Goal: Transaction & Acquisition: Book appointment/travel/reservation

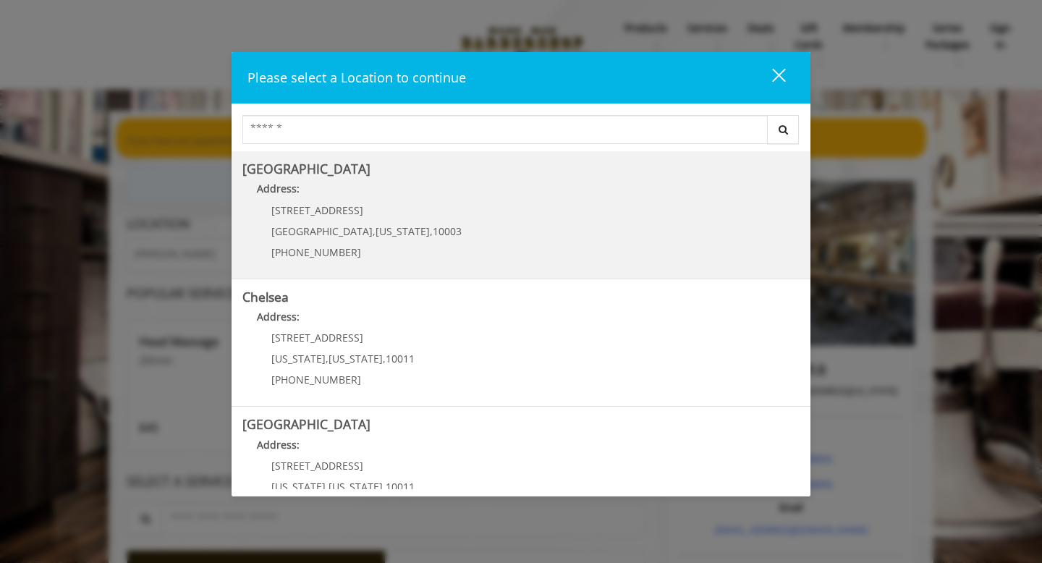
click at [475, 258] on Village "Greenwich Village Address: 60 E 8th St Manhattan , New York , 10003 (212) 598-1…" at bounding box center [520, 215] width 557 height 106
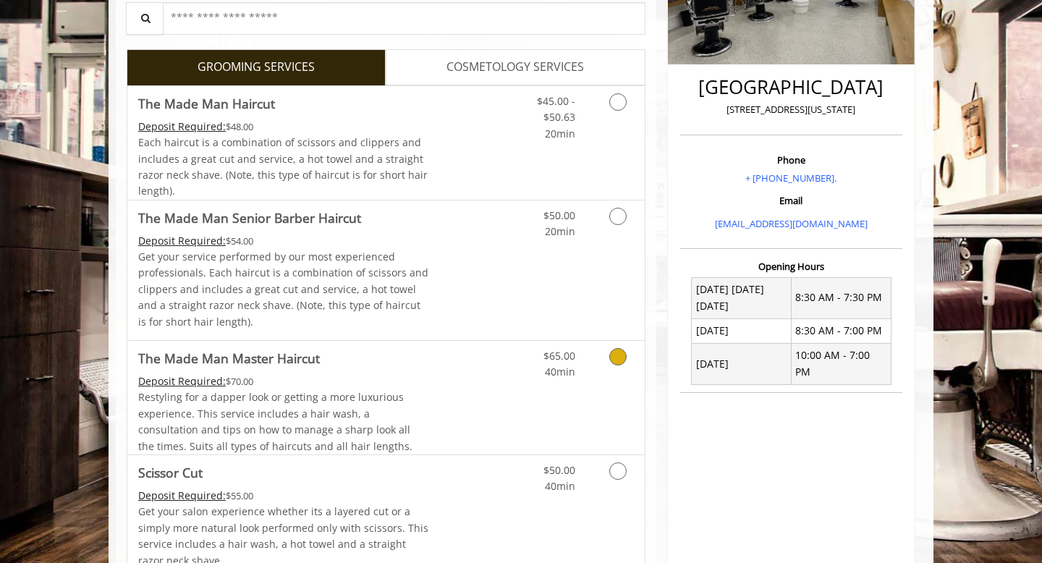
scroll to position [384, 0]
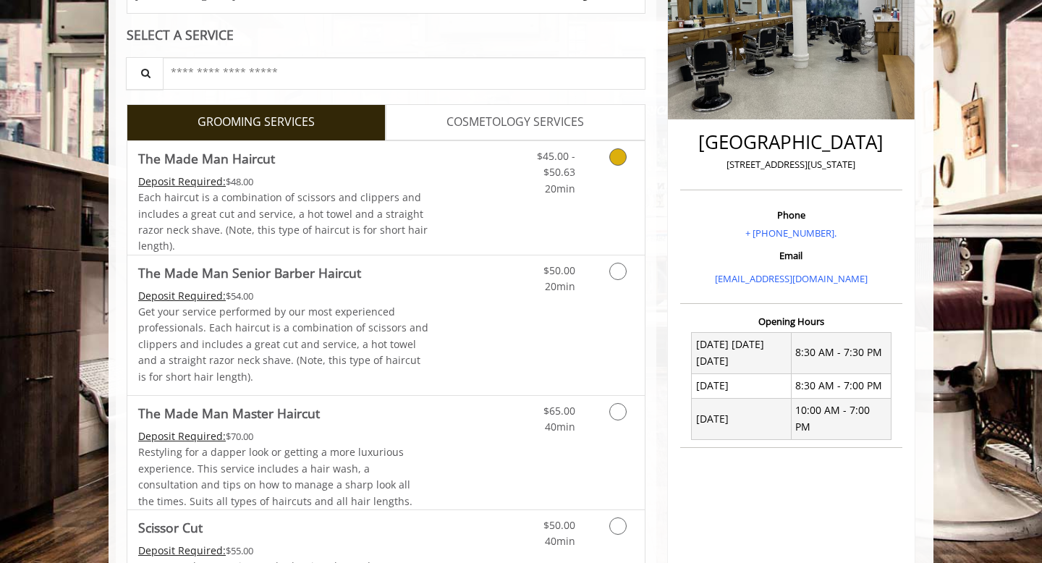
click at [564, 193] on span "20min" at bounding box center [560, 189] width 30 height 14
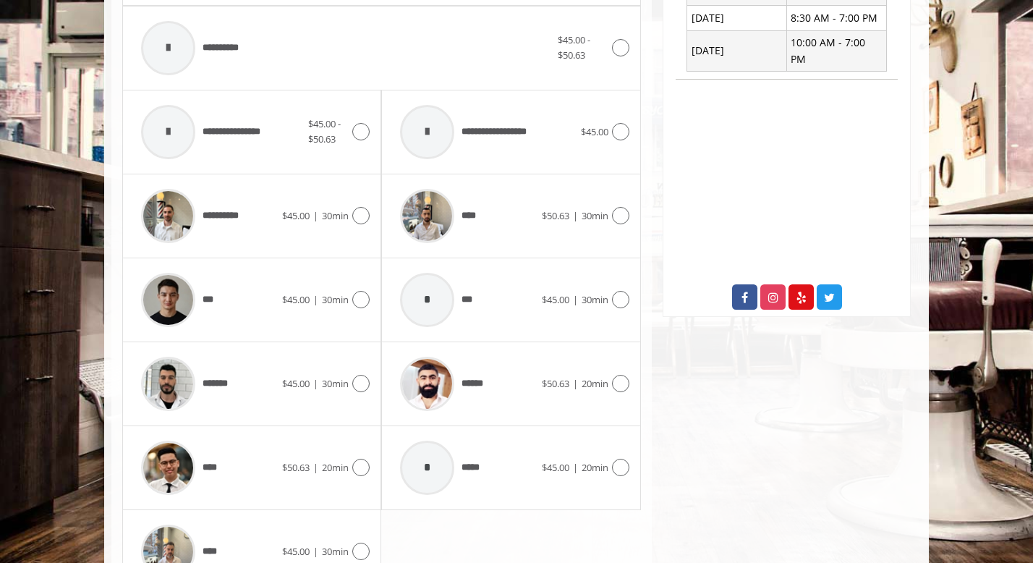
scroll to position [698, 0]
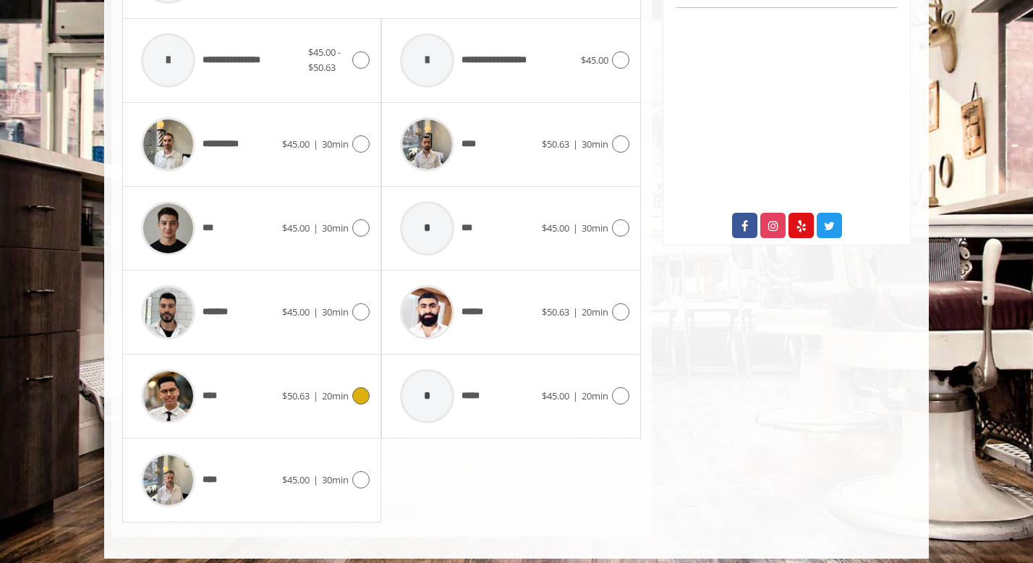
click at [365, 393] on icon at bounding box center [360, 395] width 17 height 17
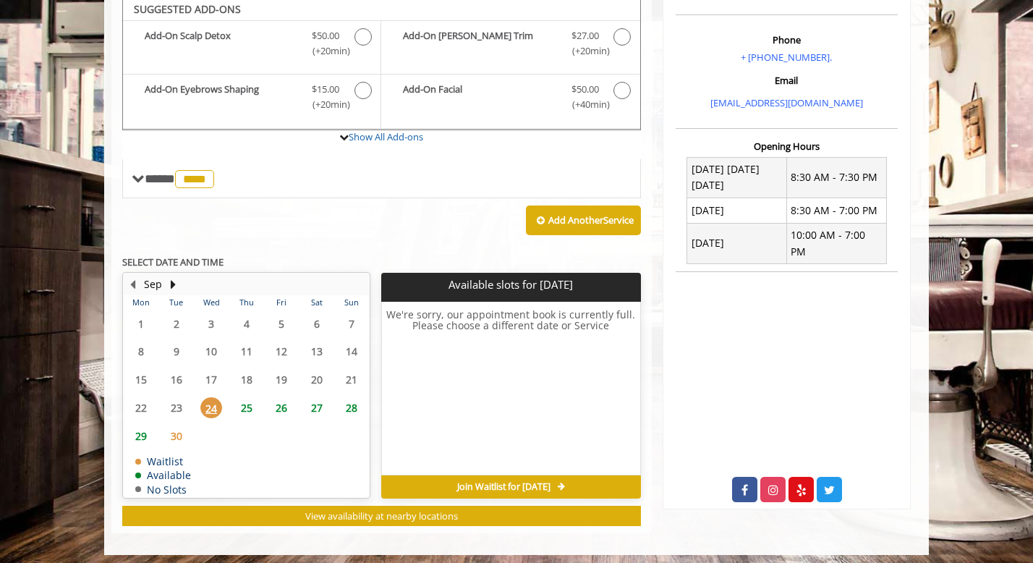
scroll to position [430, 0]
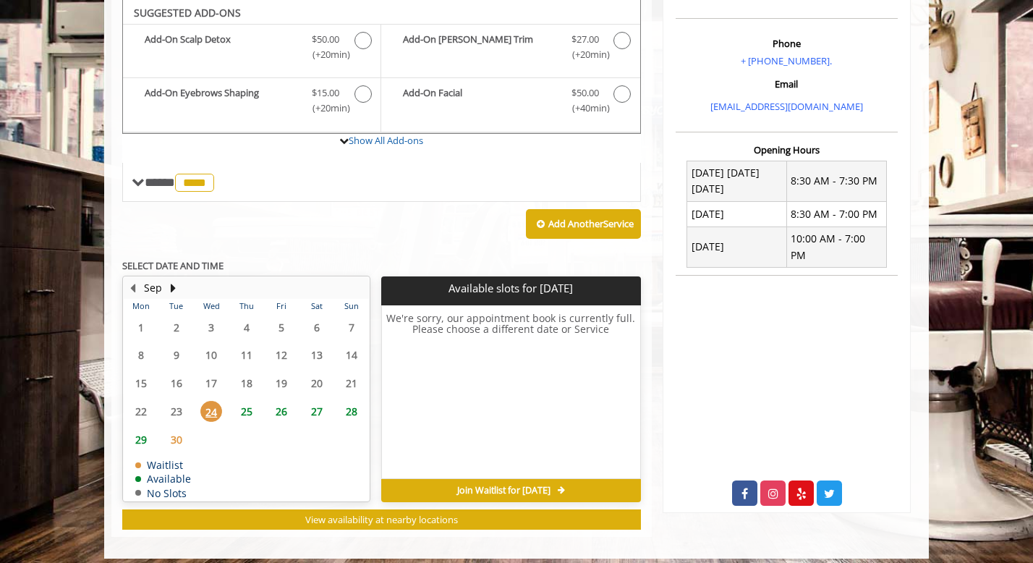
click at [240, 413] on span "25" at bounding box center [247, 411] width 22 height 21
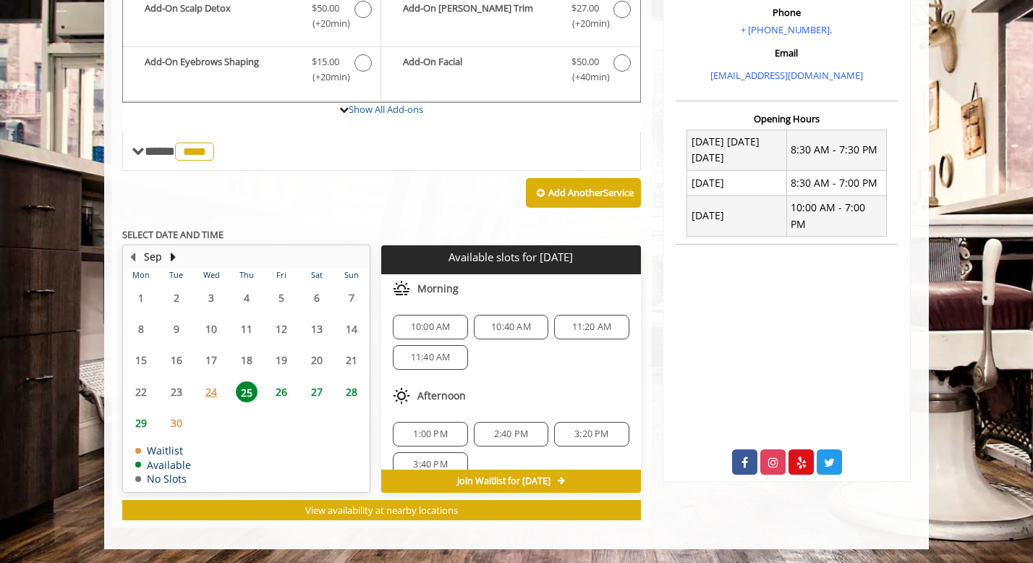
scroll to position [19, 0]
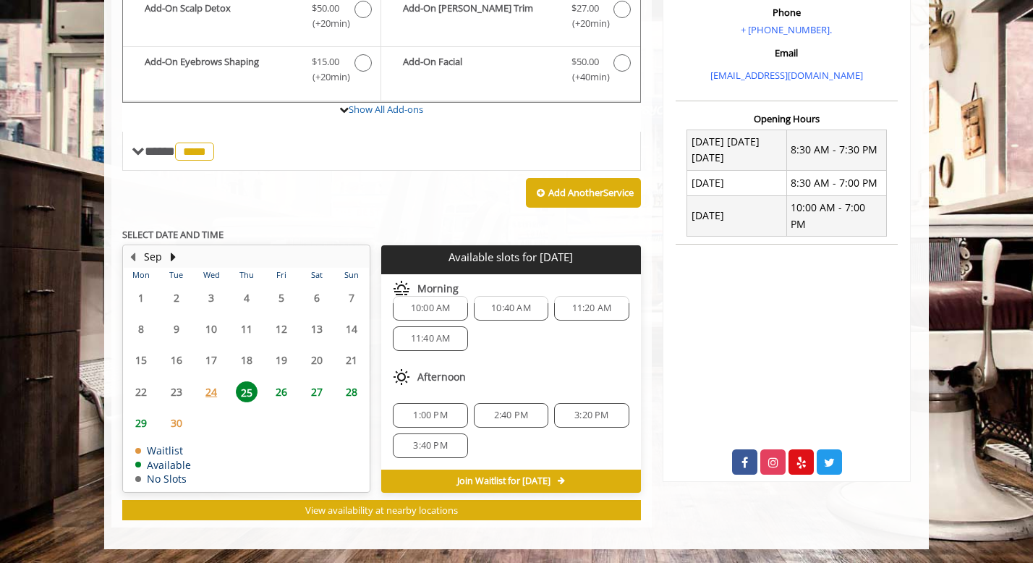
click at [285, 386] on span "26" at bounding box center [282, 391] width 22 height 21
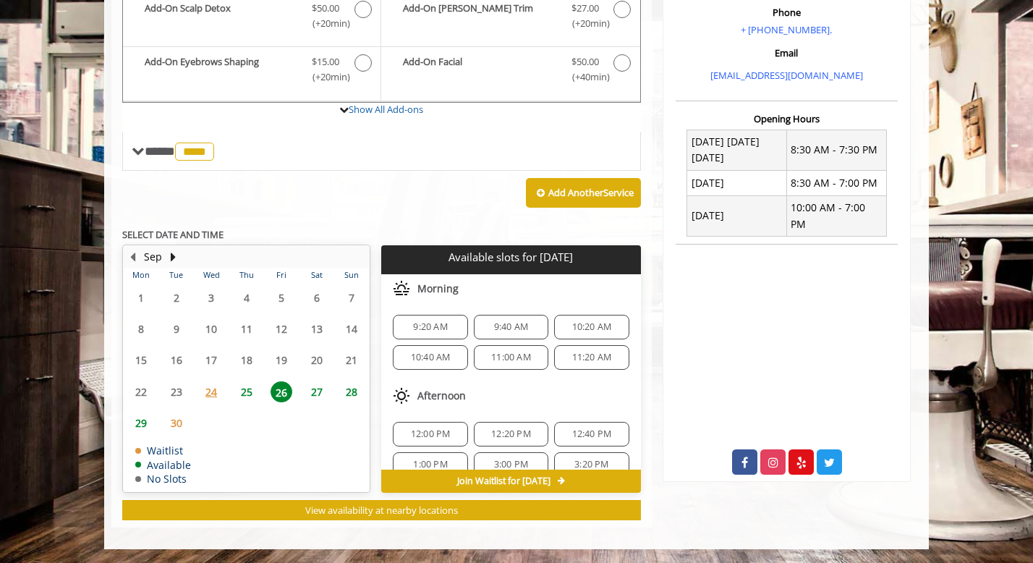
scroll to position [126, 0]
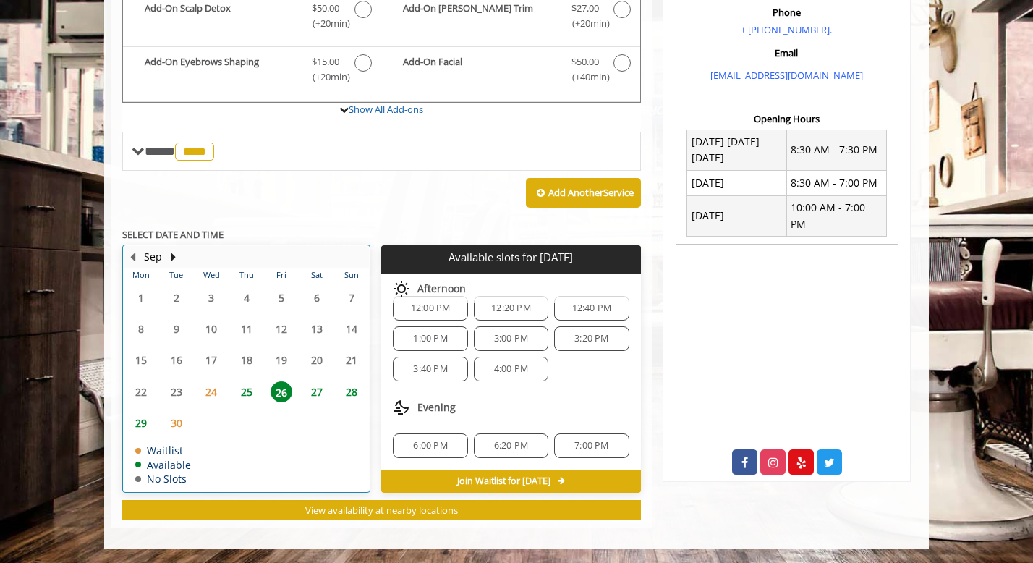
click at [258, 384] on div "25" at bounding box center [246, 391] width 29 height 21
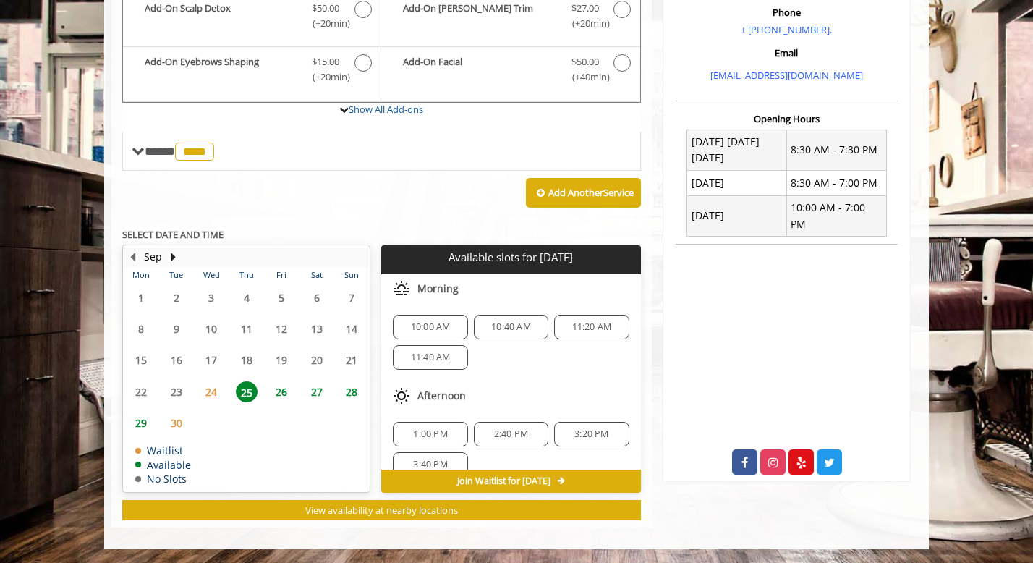
scroll to position [19, 0]
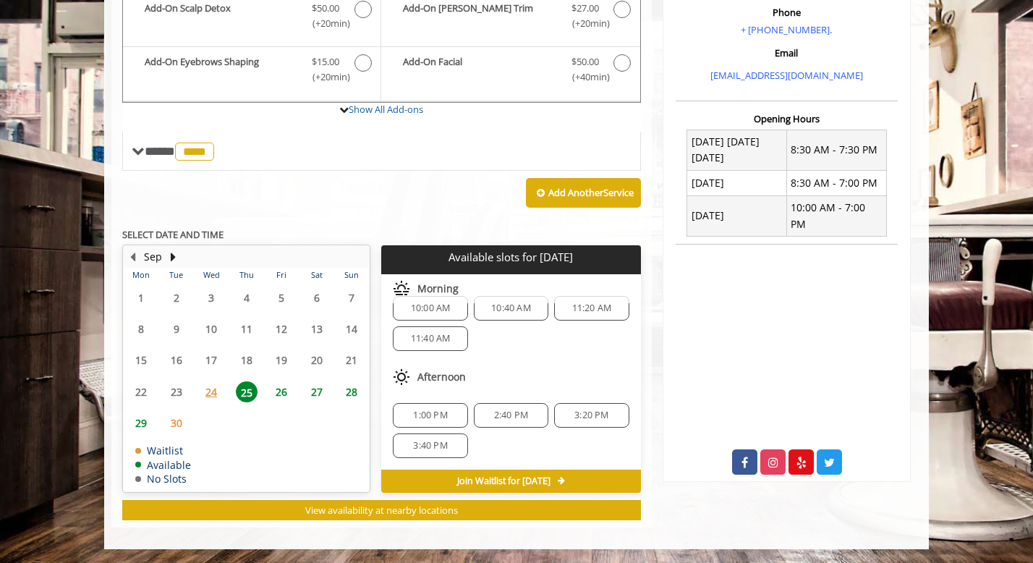
click at [281, 394] on span "26" at bounding box center [282, 391] width 22 height 21
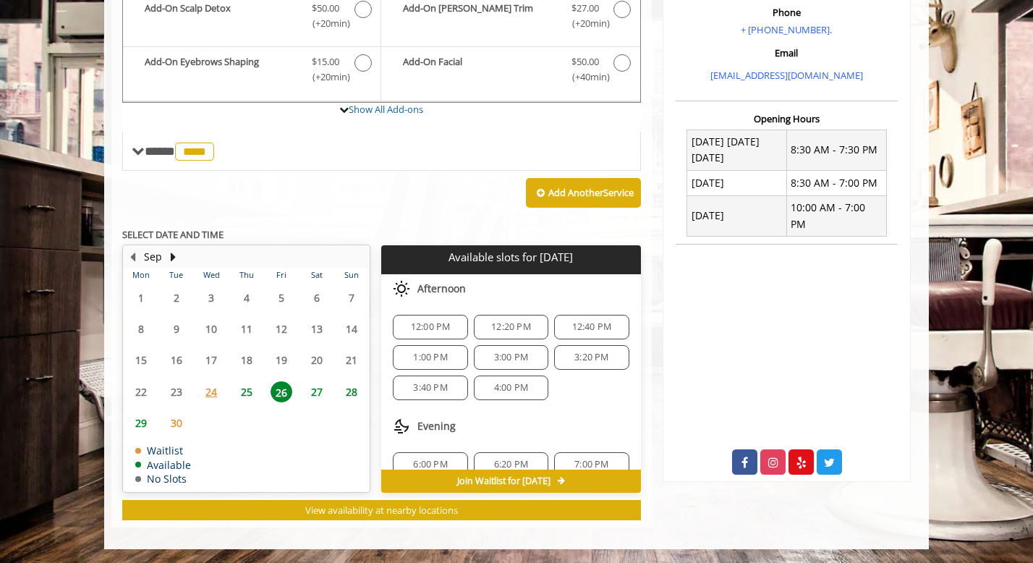
scroll to position [126, 0]
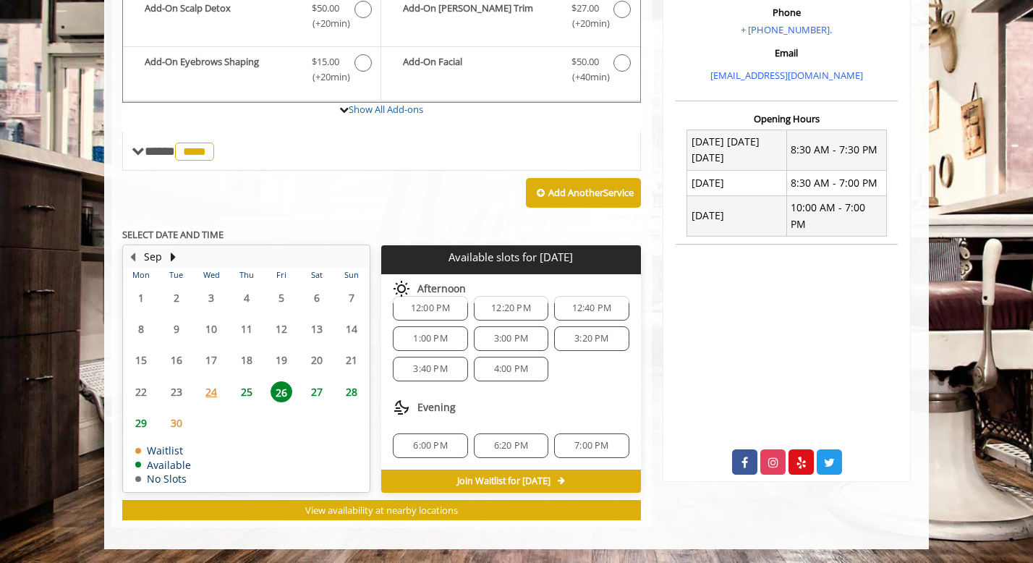
click at [250, 394] on span "25" at bounding box center [247, 391] width 22 height 21
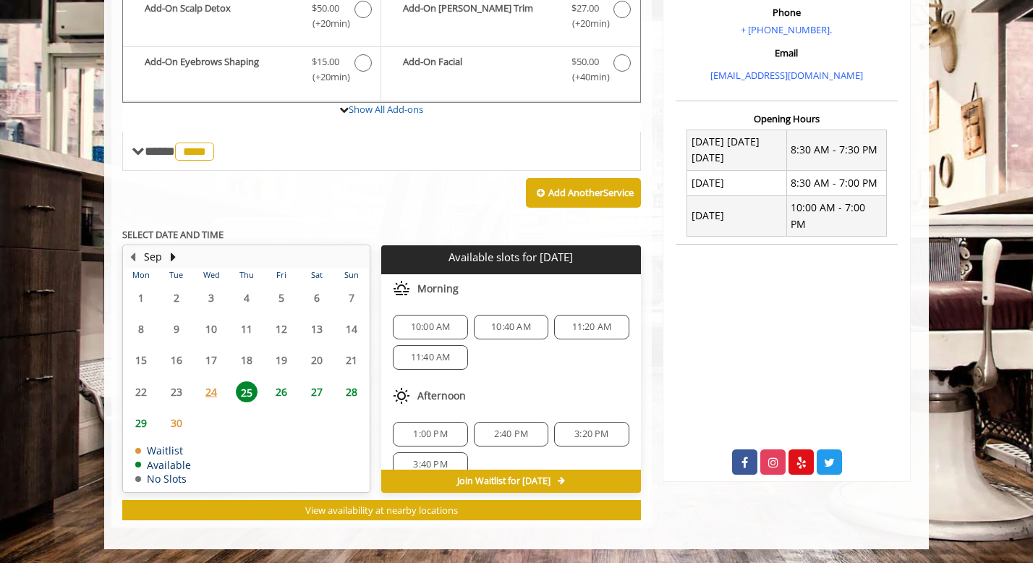
scroll to position [19, 0]
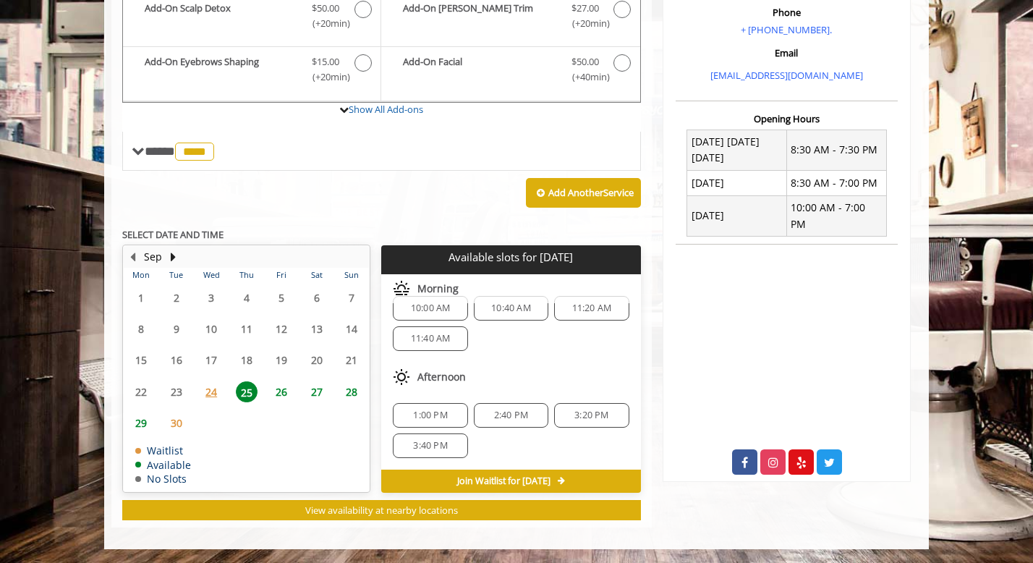
click at [274, 399] on span "26" at bounding box center [282, 391] width 22 height 21
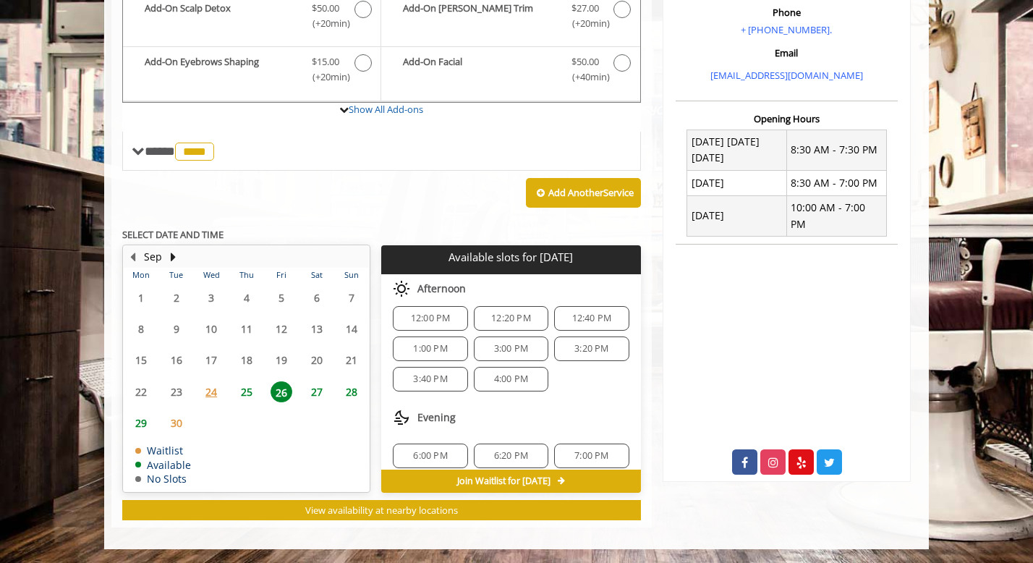
scroll to position [126, 0]
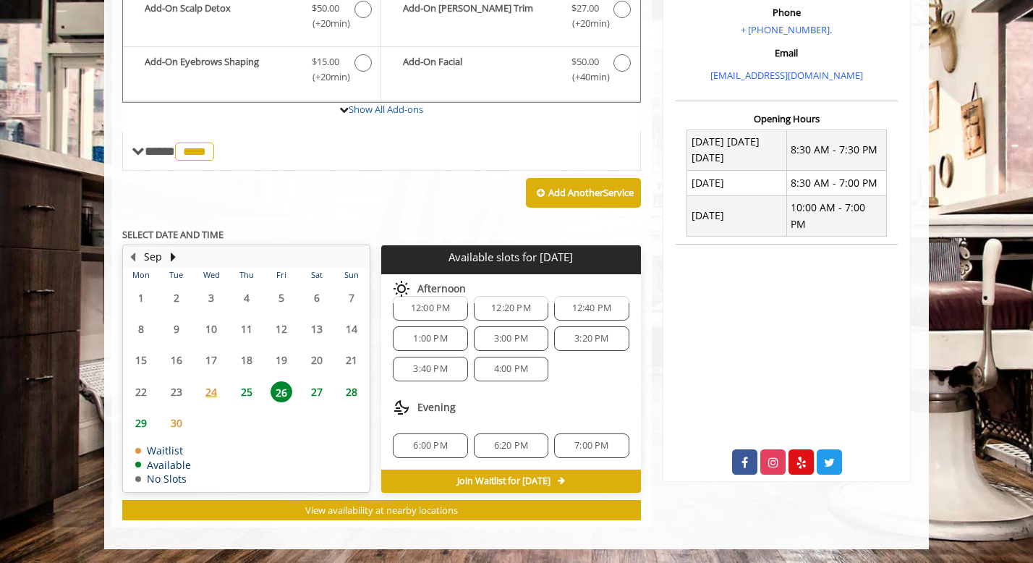
click at [443, 443] on span "6:00 PM" at bounding box center [430, 446] width 34 height 12
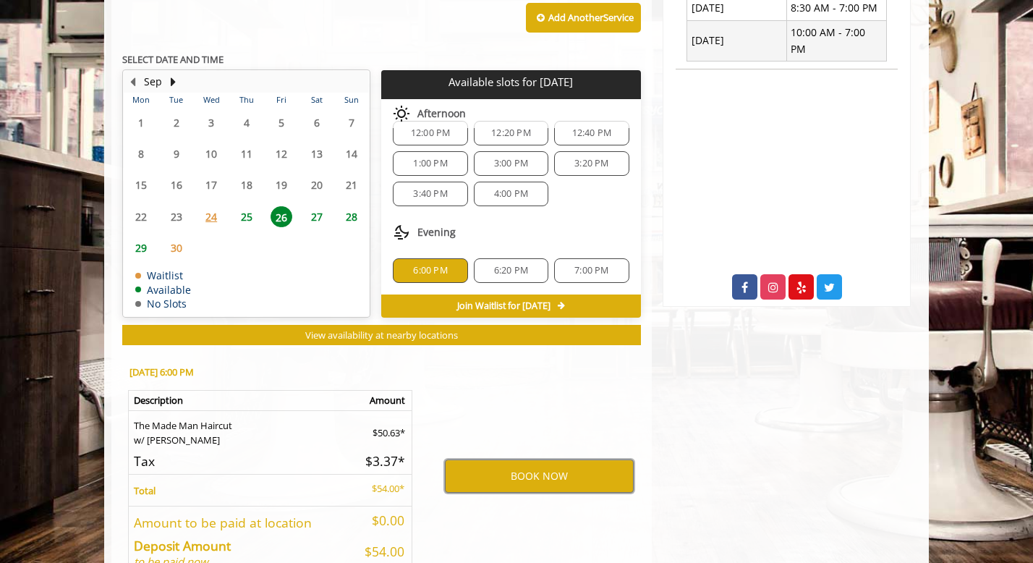
scroll to position [530, 0]
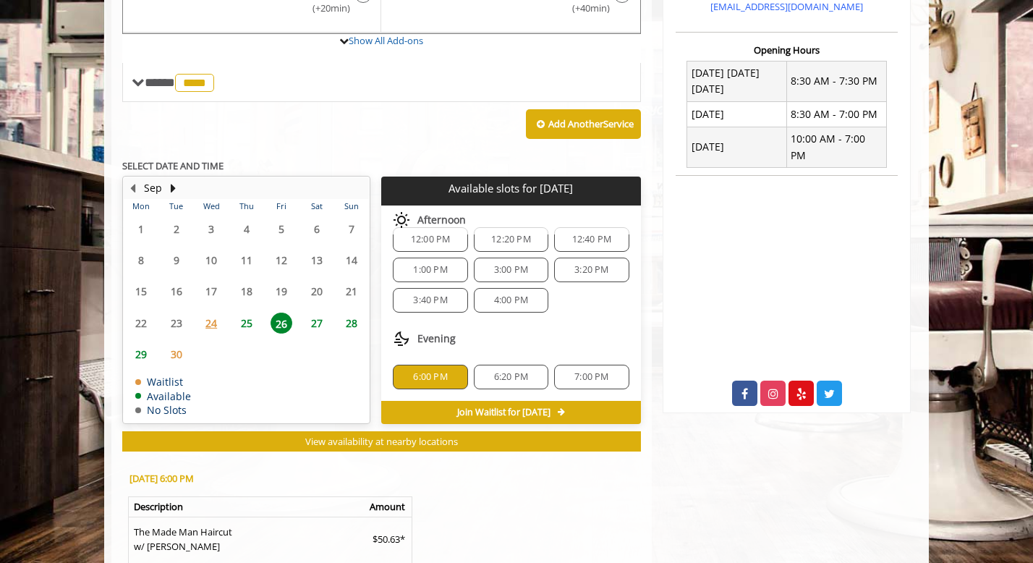
click at [486, 376] on span "6:20 PM" at bounding box center [512, 377] width 62 height 12
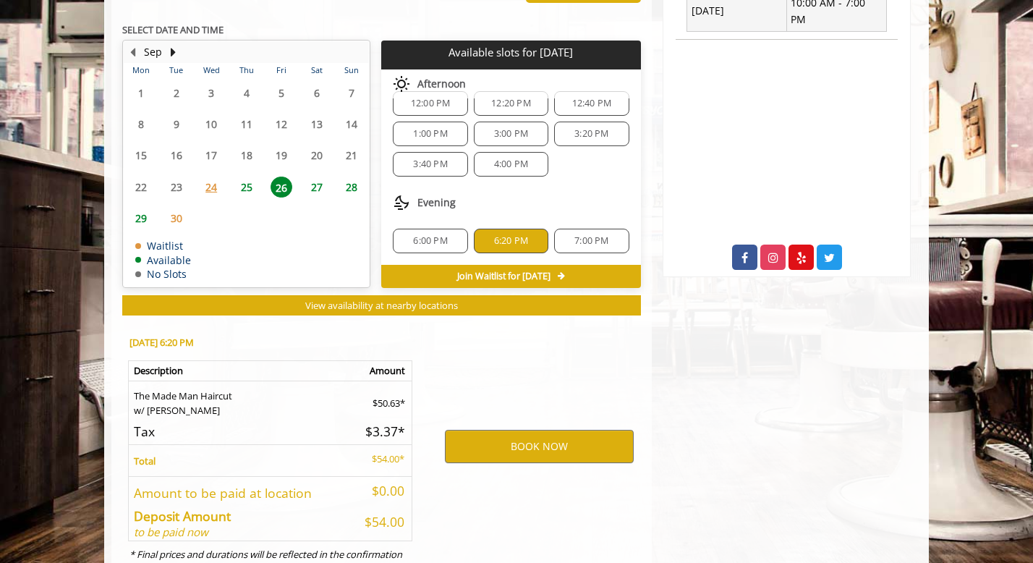
click at [436, 232] on div "6:00 PM" at bounding box center [430, 241] width 75 height 25
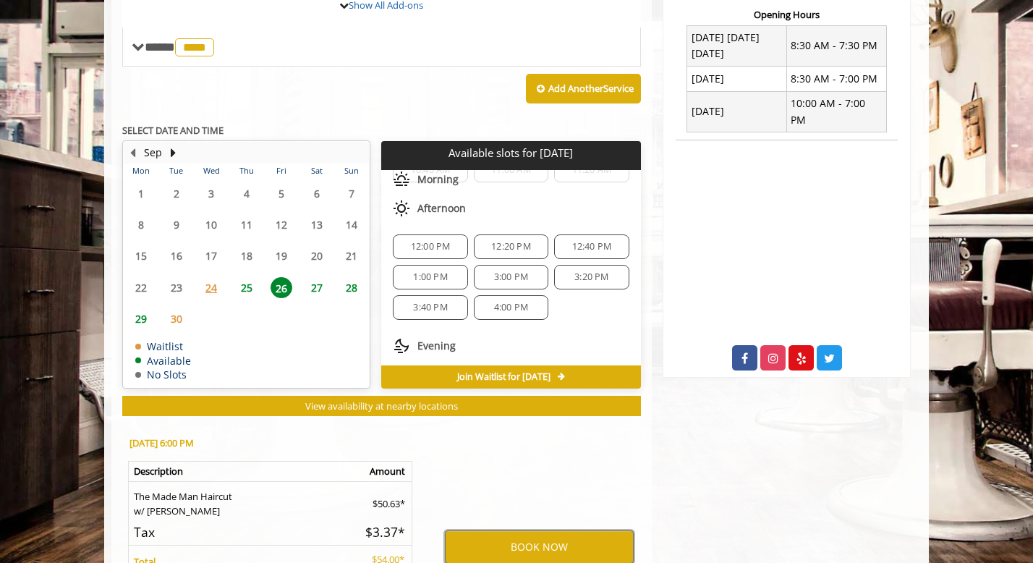
scroll to position [126, 0]
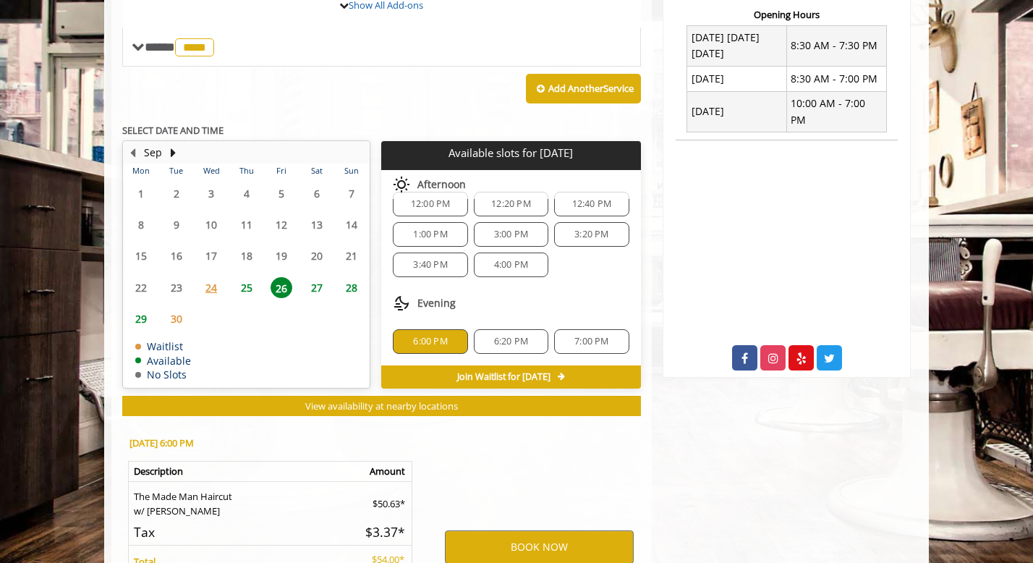
click at [243, 283] on span "25" at bounding box center [247, 287] width 22 height 21
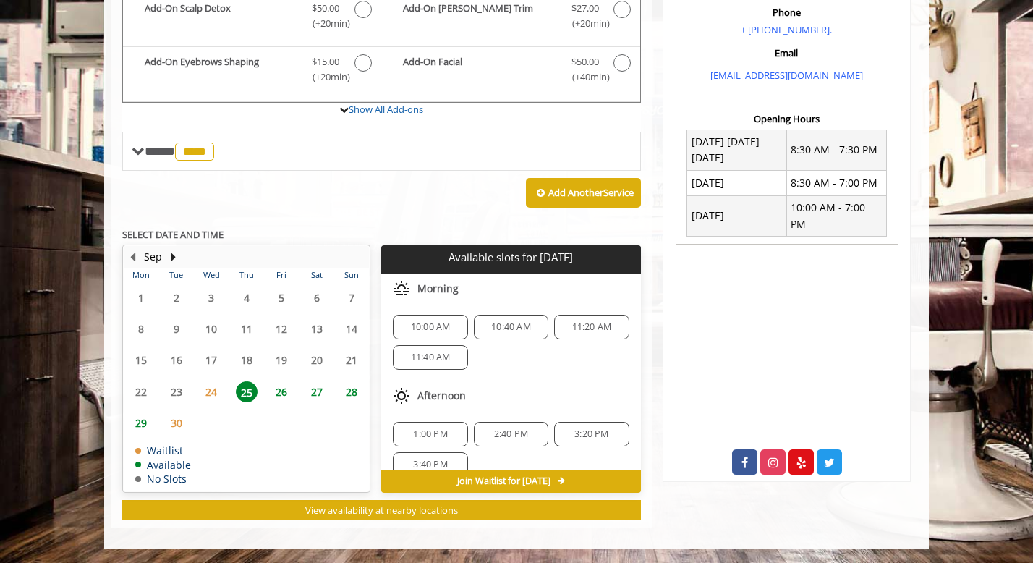
scroll to position [19, 0]
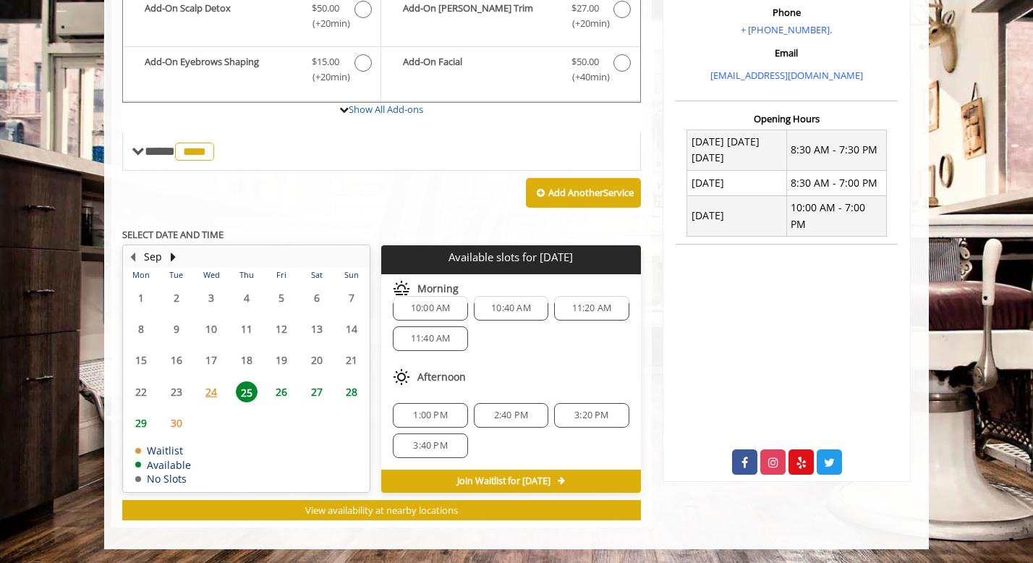
click at [287, 386] on span "26" at bounding box center [282, 391] width 22 height 21
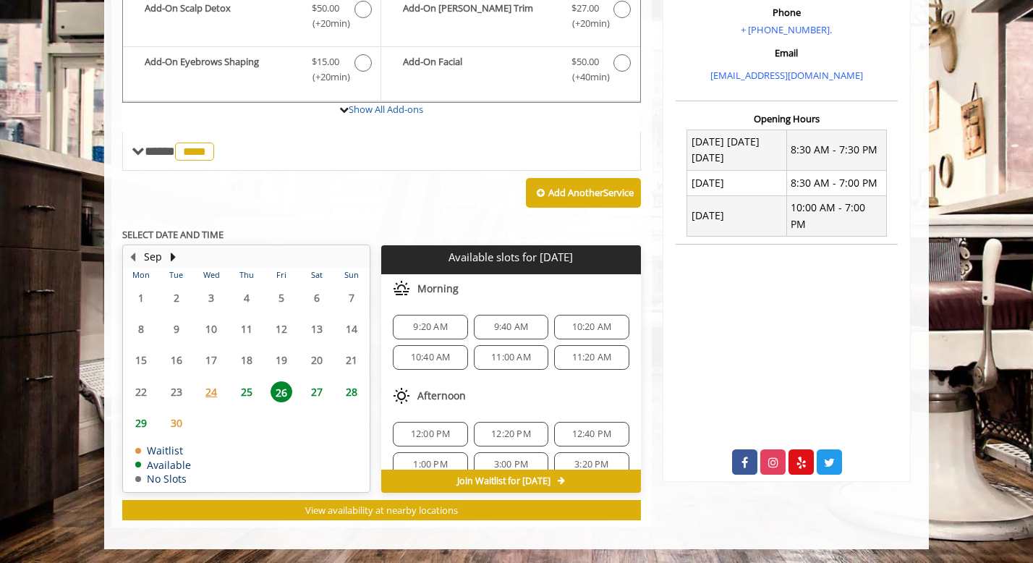
scroll to position [126, 0]
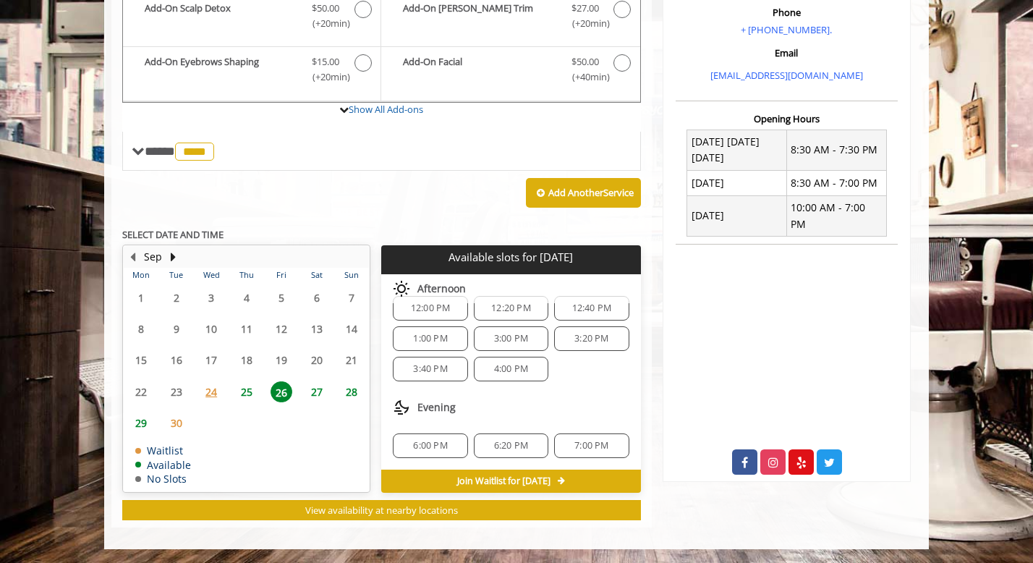
click at [428, 440] on span "6:00 PM" at bounding box center [430, 446] width 34 height 12
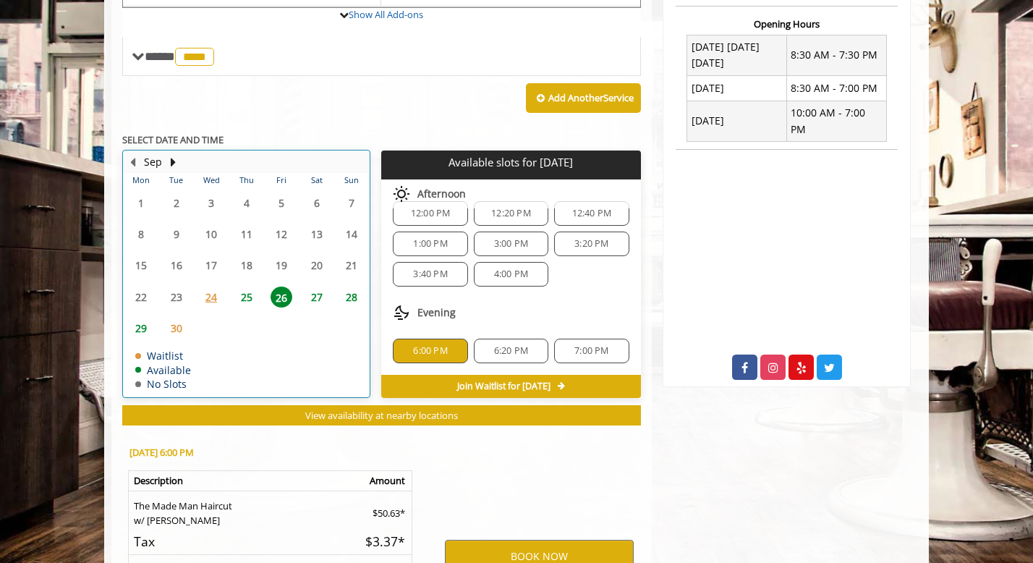
click at [258, 287] on div "25" at bounding box center [246, 297] width 29 height 21
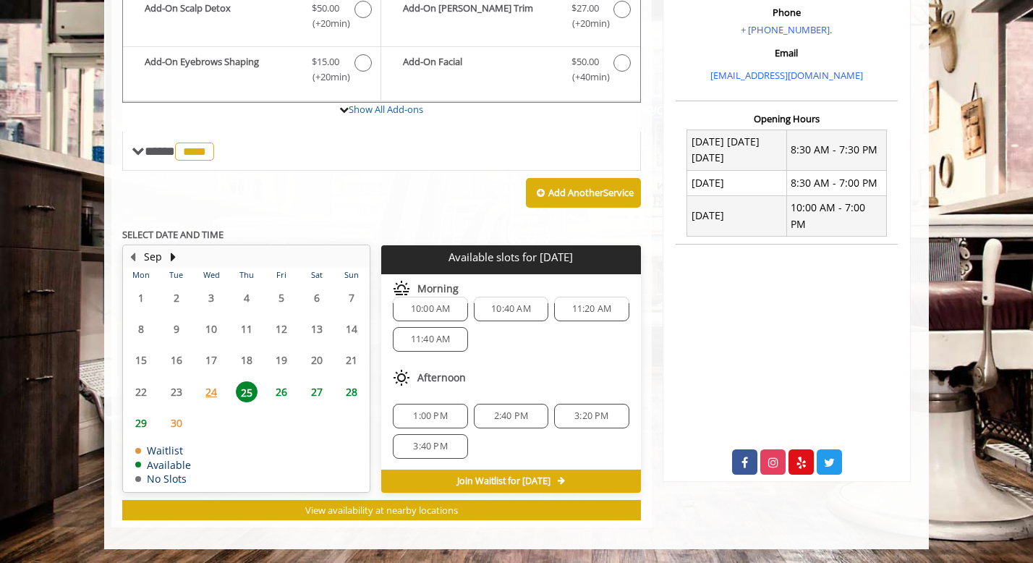
scroll to position [0, 0]
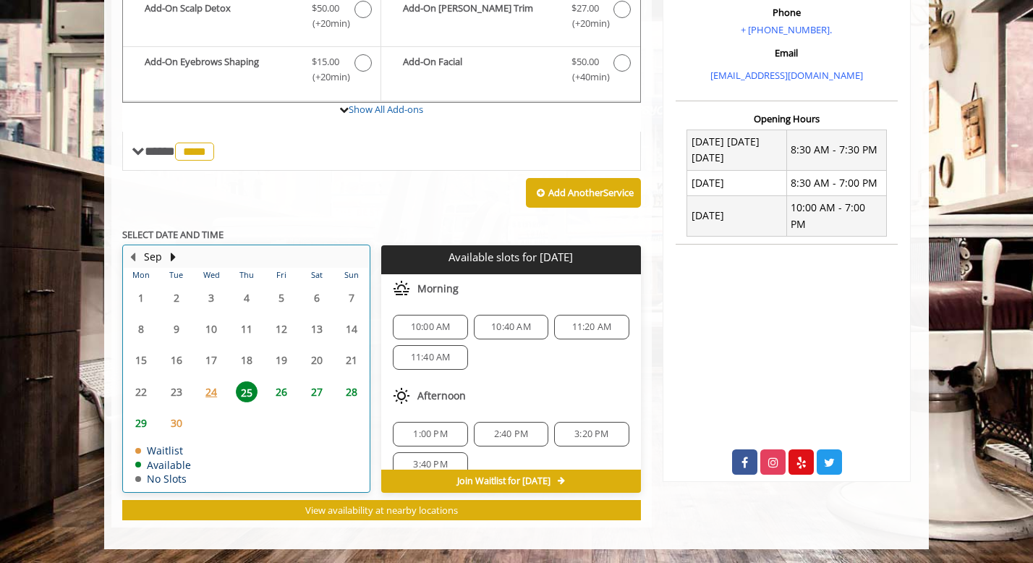
click at [197, 394] on div "24" at bounding box center [211, 391] width 29 height 21
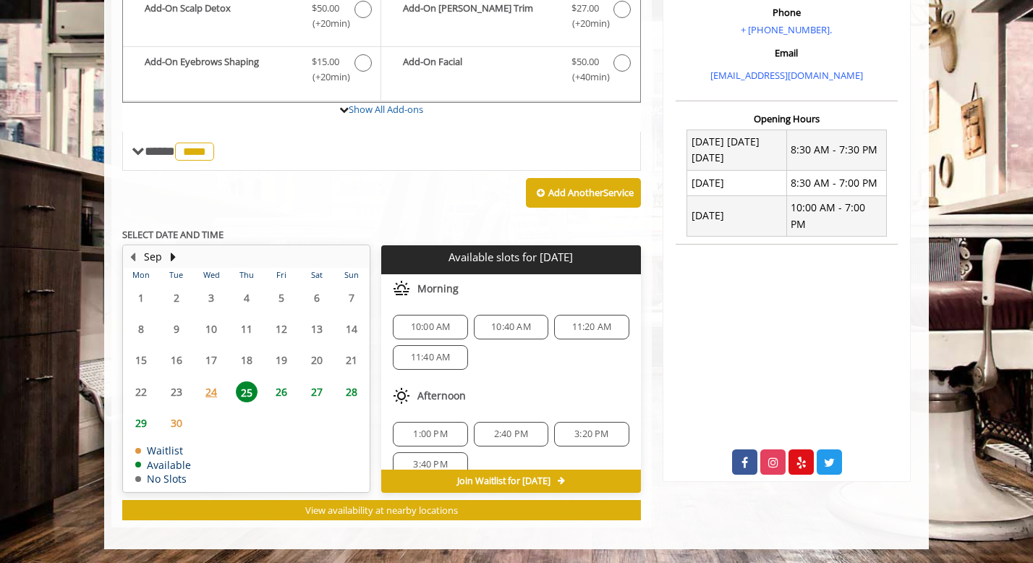
scroll to position [439, 0]
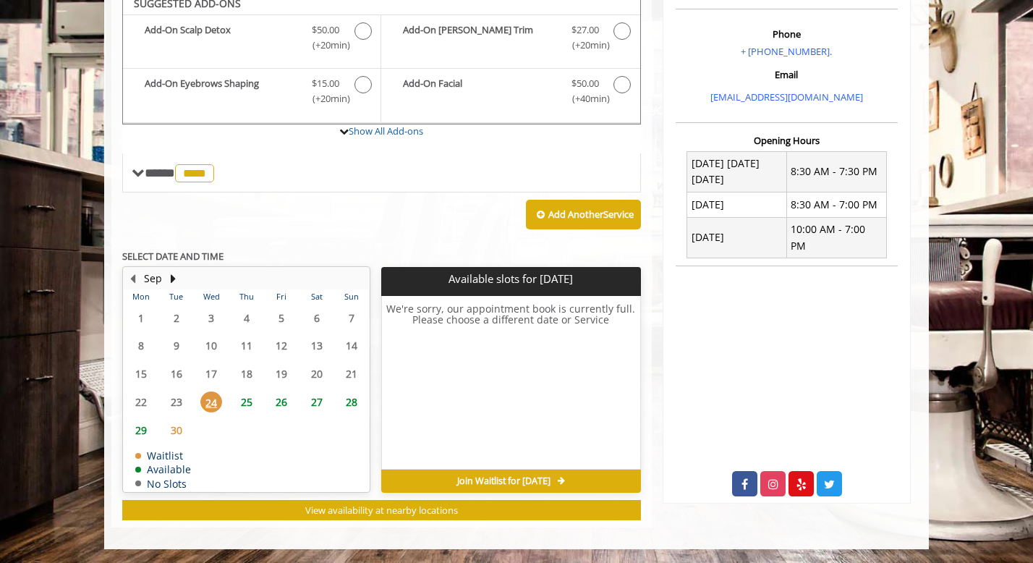
click at [244, 397] on span "25" at bounding box center [247, 402] width 22 height 21
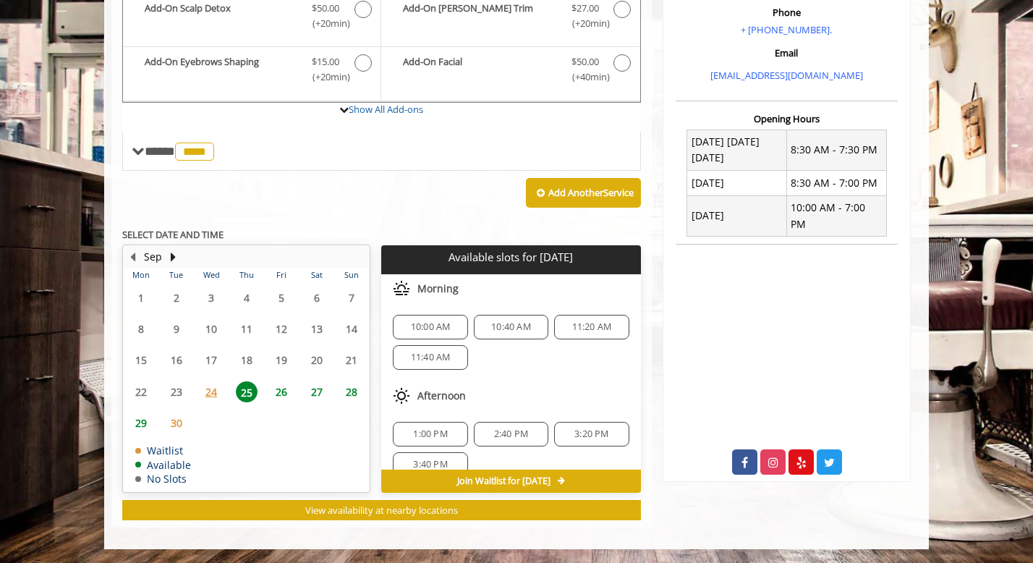
scroll to position [19, 0]
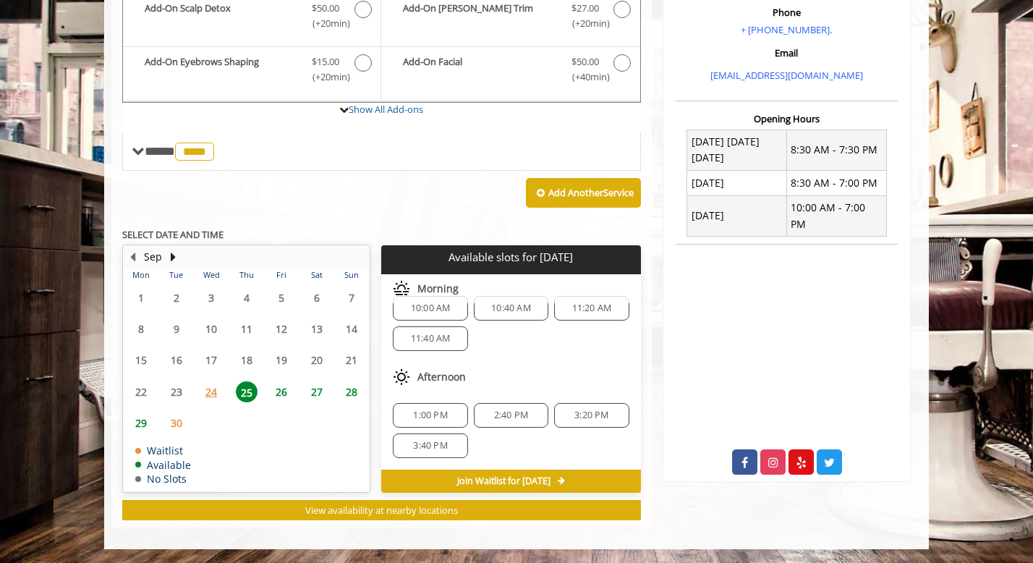
click at [447, 440] on span "3:40 PM" at bounding box center [430, 446] width 62 height 12
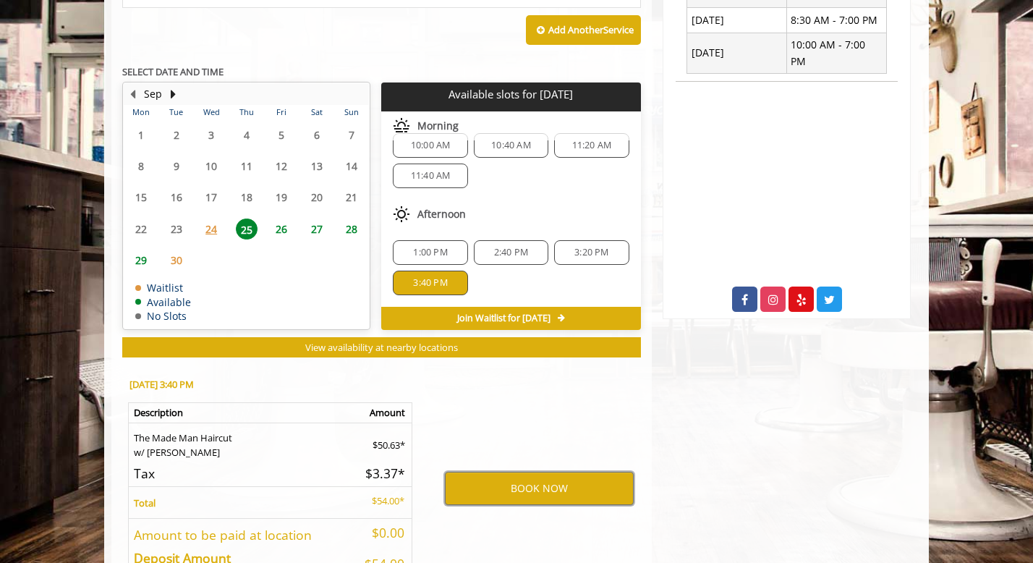
scroll to position [617, 0]
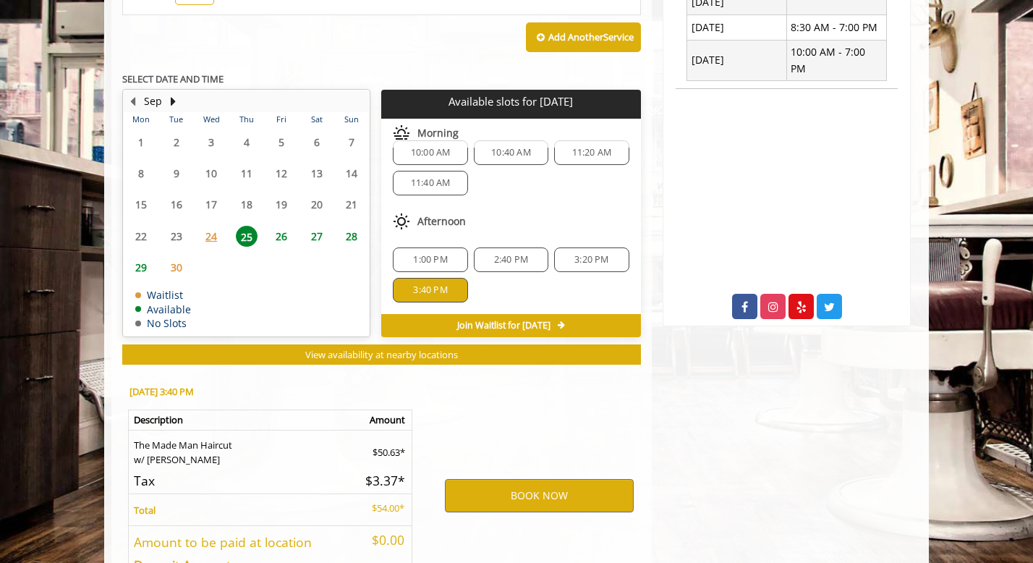
click at [284, 235] on span "26" at bounding box center [282, 236] width 22 height 21
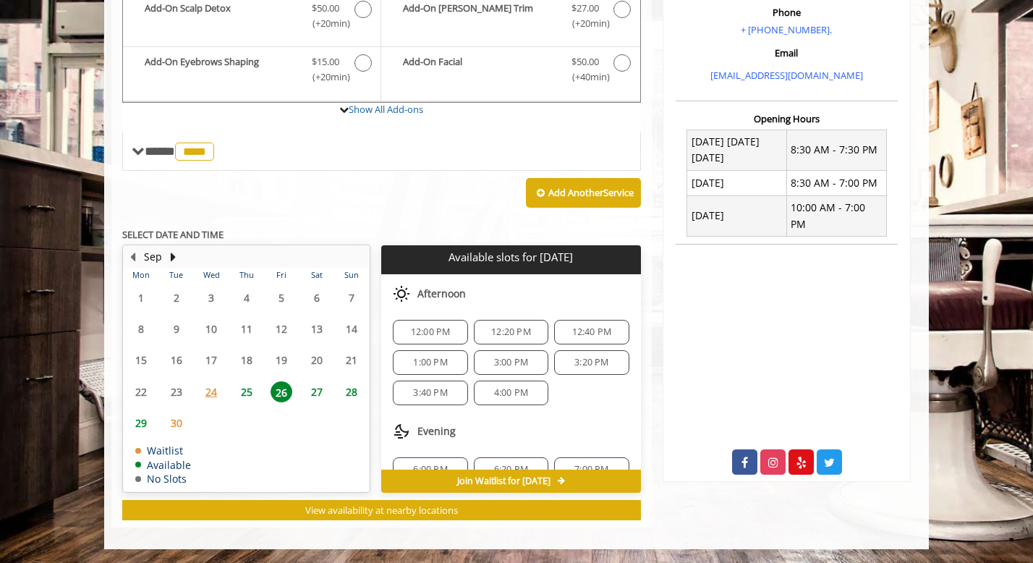
scroll to position [126, 0]
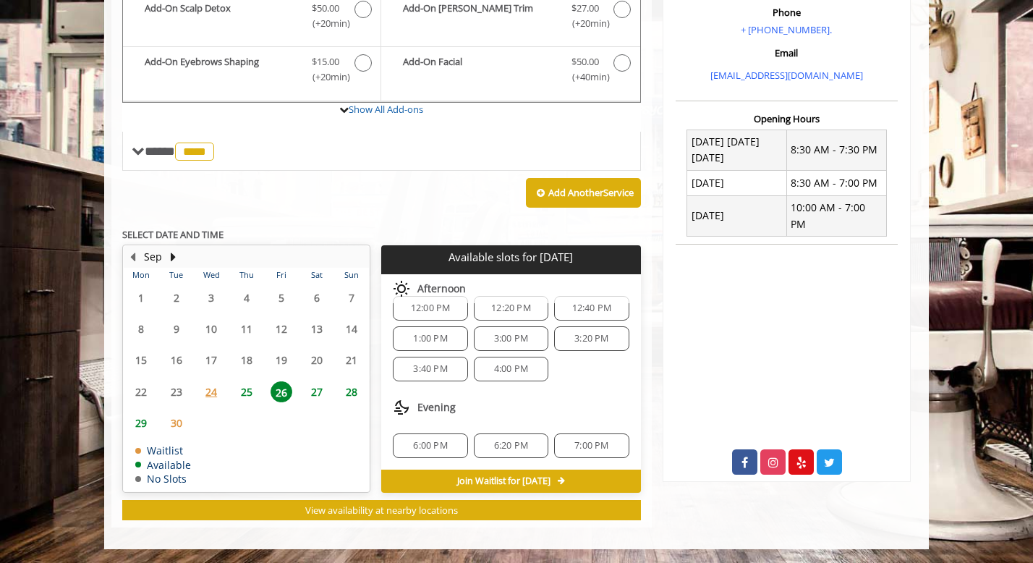
click at [433, 440] on span "6:00 PM" at bounding box center [430, 446] width 34 height 12
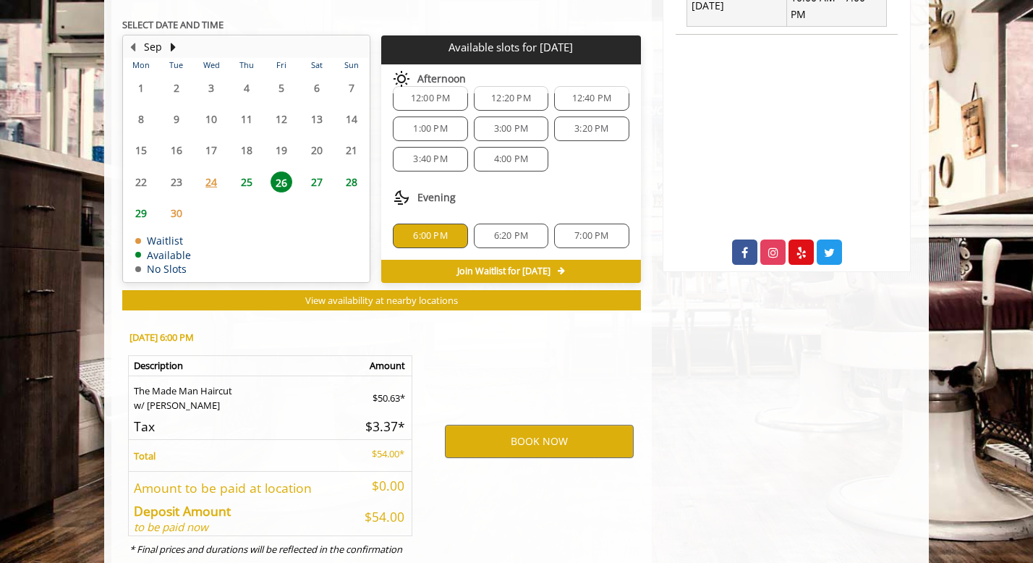
scroll to position [723, 0]
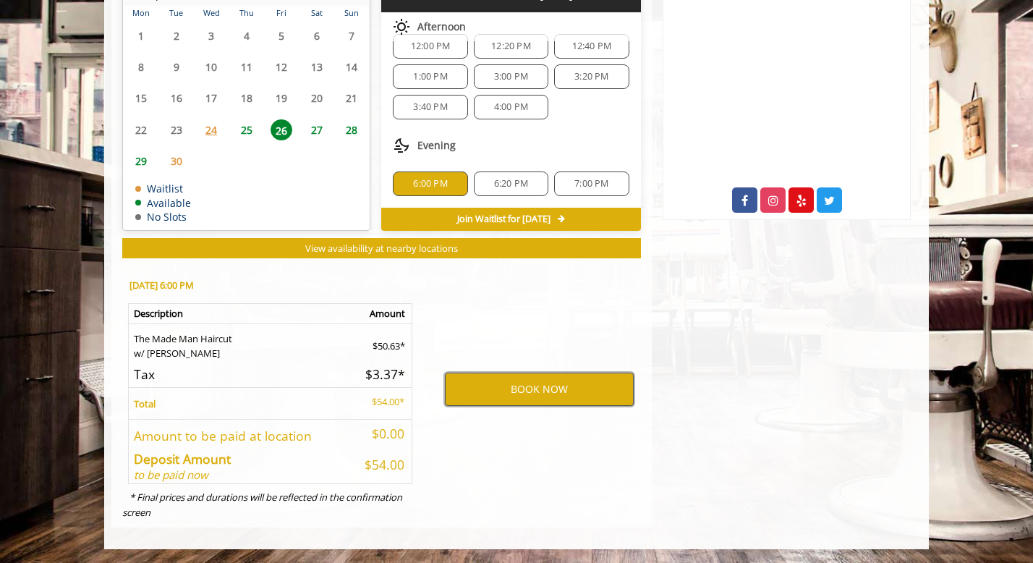
click at [488, 389] on button "BOOK NOW" at bounding box center [539, 389] width 189 height 33
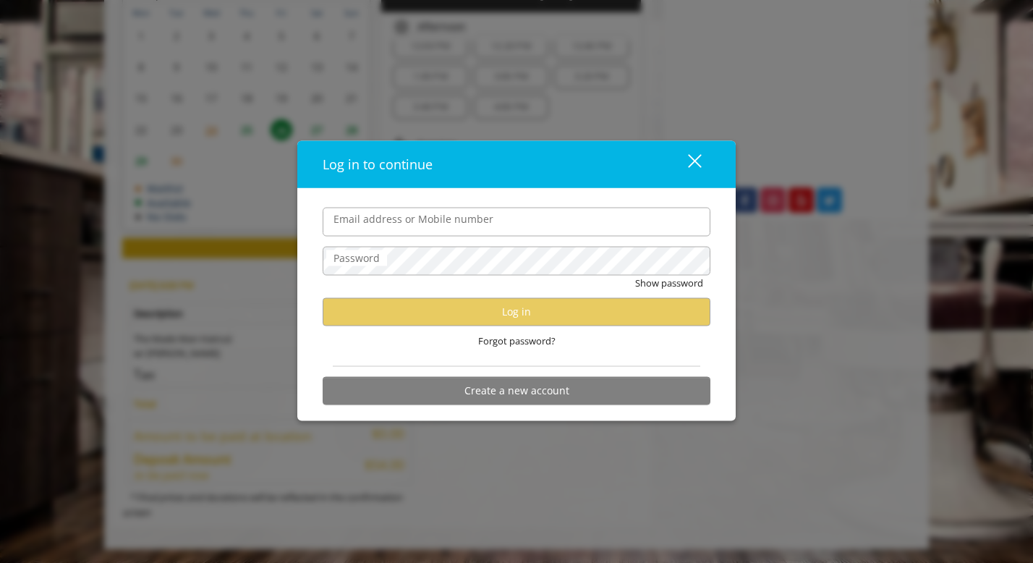
click at [435, 227] on input "Email address or Mobile number" at bounding box center [517, 221] width 388 height 29
click at [363, 227] on input "Email address or Mobile number" at bounding box center [517, 221] width 388 height 29
click at [697, 158] on div "close dialog" at bounding box center [695, 161] width 14 height 14
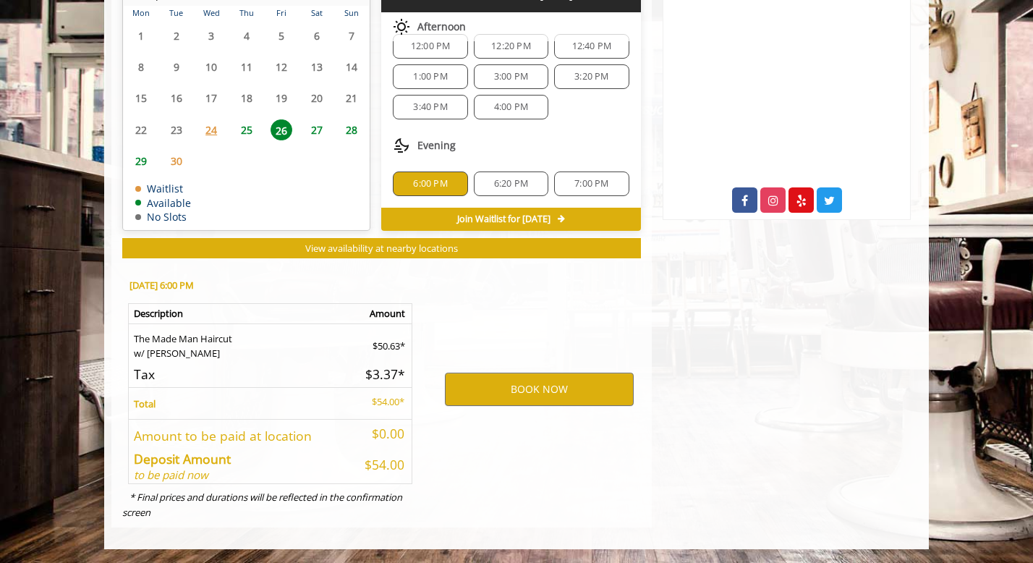
scroll to position [0, 0]
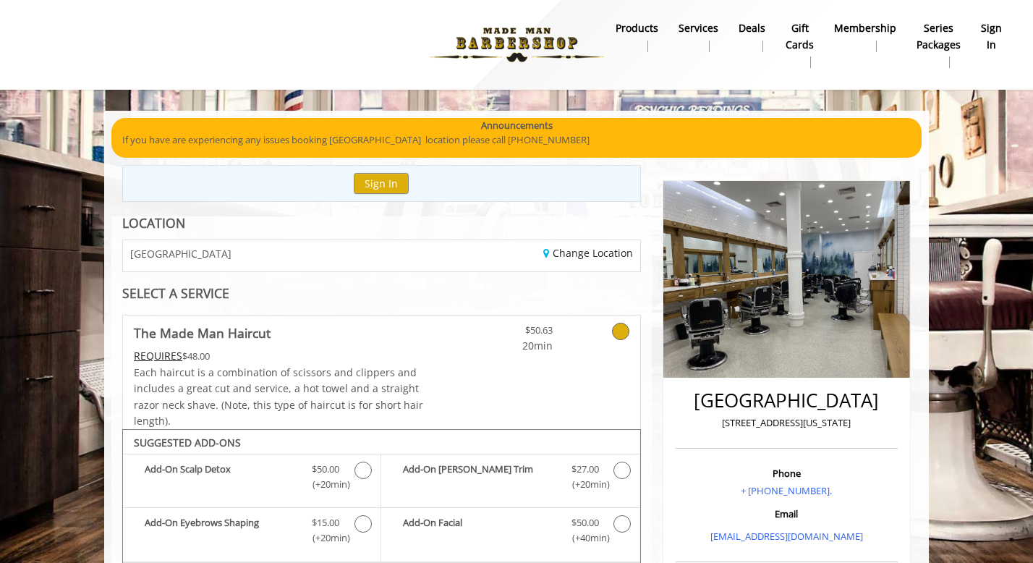
click at [993, 35] on b "sign in" at bounding box center [991, 36] width 21 height 33
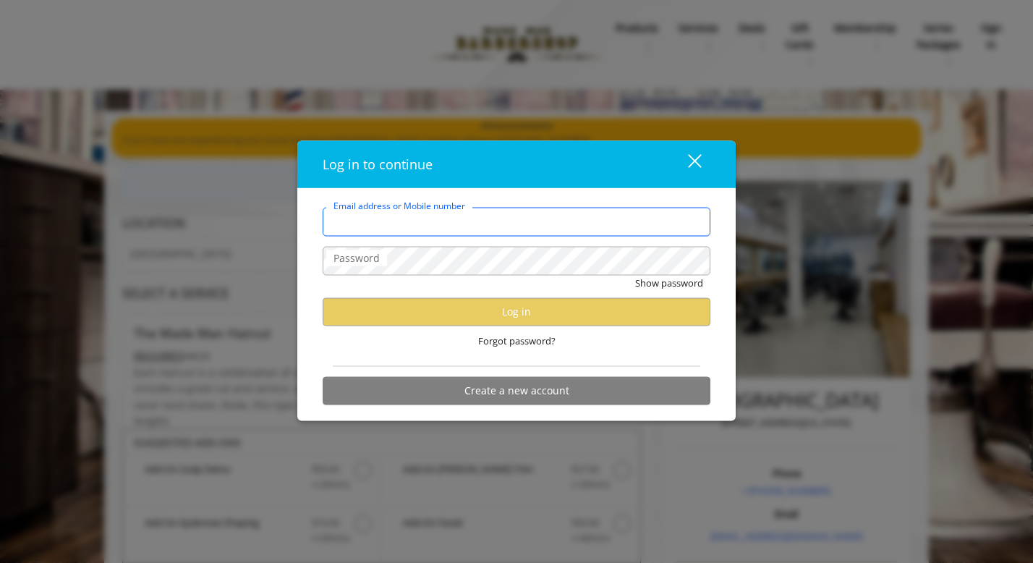
click at [583, 229] on input "Email address or Mobile number" at bounding box center [517, 221] width 388 height 29
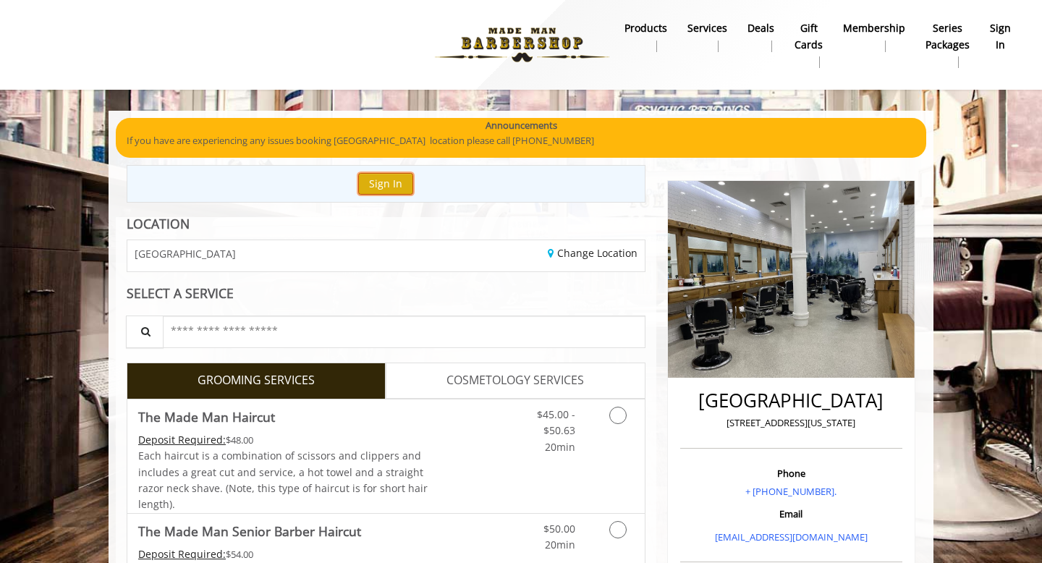
click at [397, 182] on button "Sign In" at bounding box center [385, 183] width 55 height 21
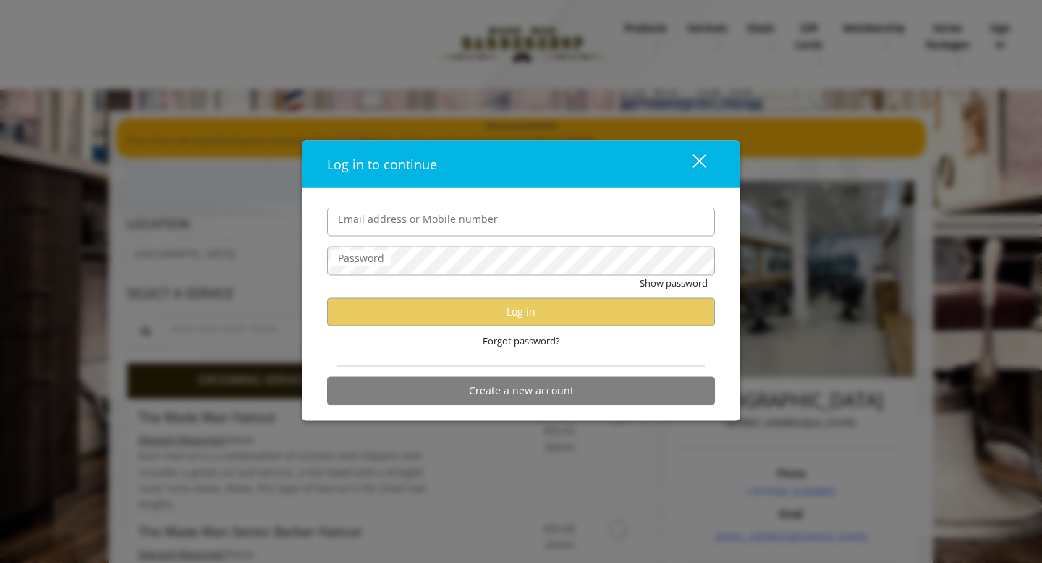
click at [432, 229] on input "Email address or Mobile number" at bounding box center [521, 222] width 388 height 29
type input "**********"
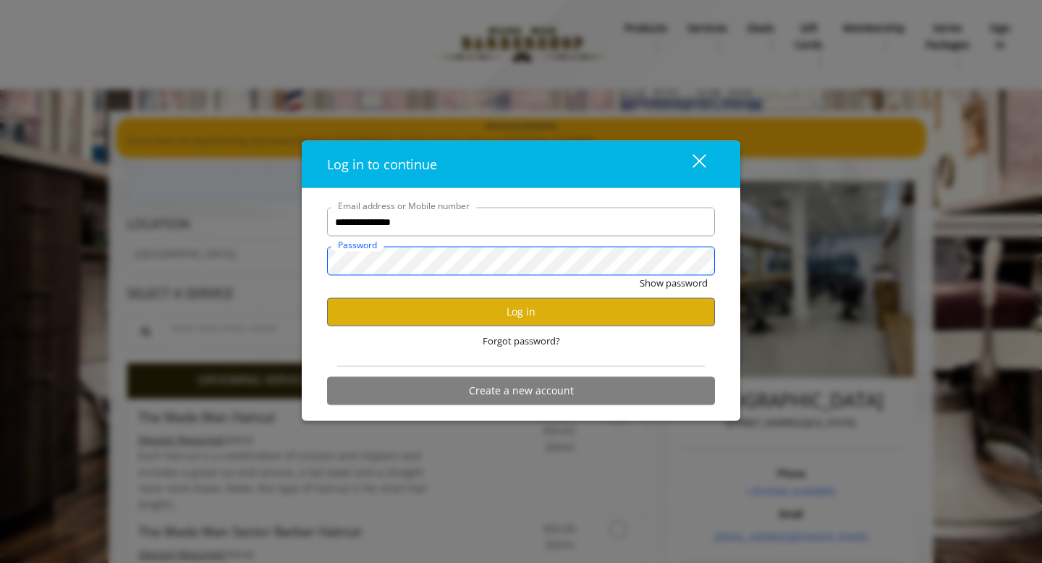
click at [640, 276] on button "Show password" at bounding box center [674, 283] width 68 height 15
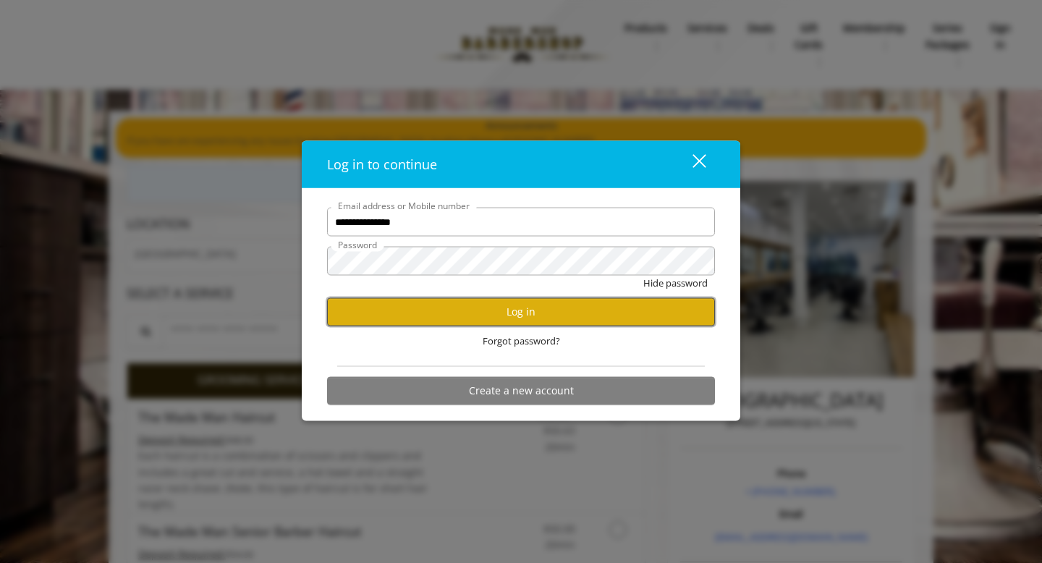
click at [487, 314] on button "Log in" at bounding box center [521, 311] width 388 height 28
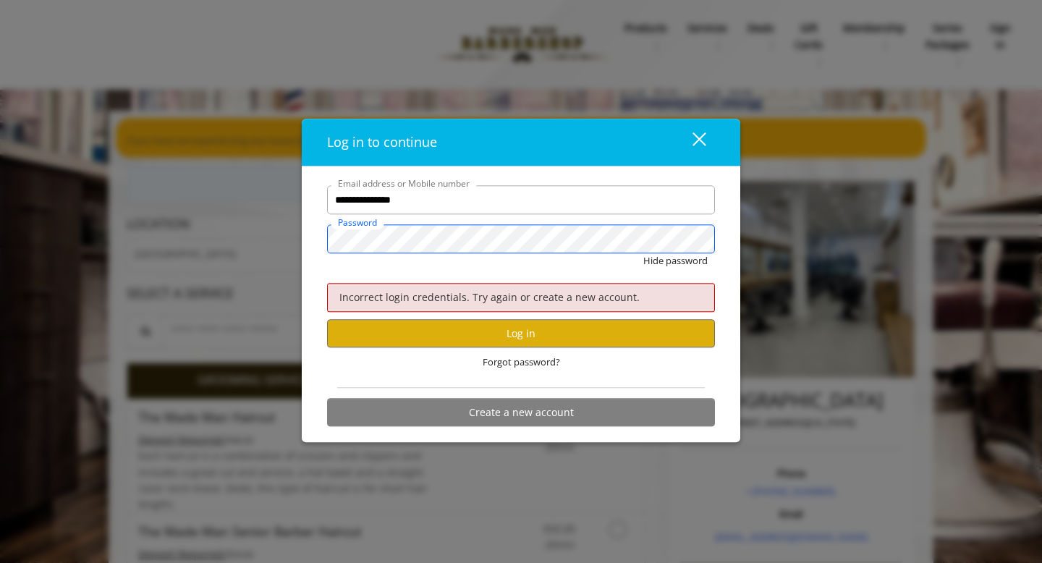
click at [643, 253] on button "Hide password" at bounding box center [675, 260] width 64 height 15
click at [426, 330] on button "Log in" at bounding box center [521, 334] width 388 height 28
click at [442, 403] on button "Create a new account" at bounding box center [521, 412] width 388 height 28
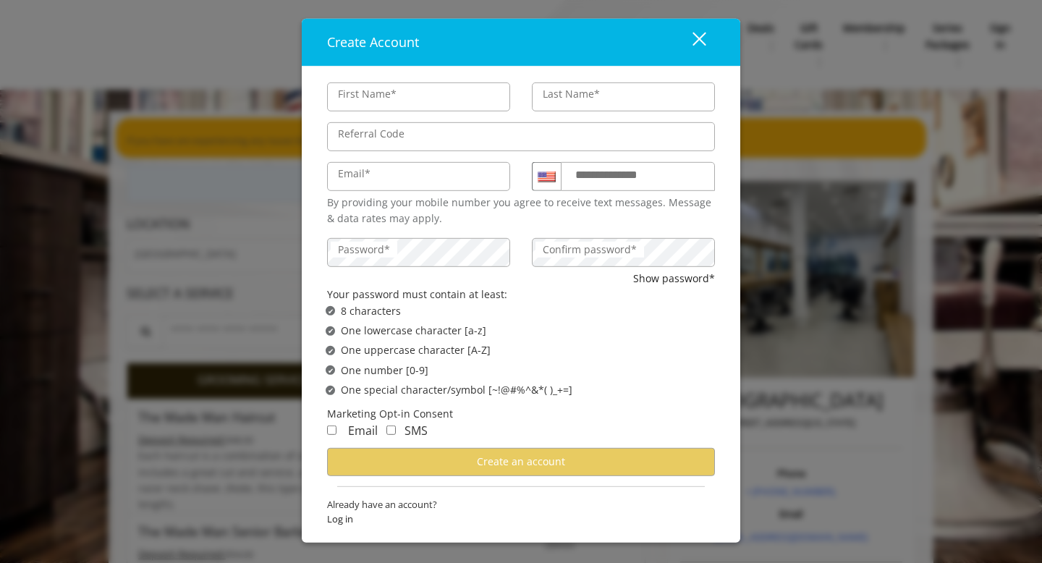
click at [432, 98] on input "First Name*" at bounding box center [418, 97] width 183 height 29
type input "*****"
type input "*******"
type input "**********"
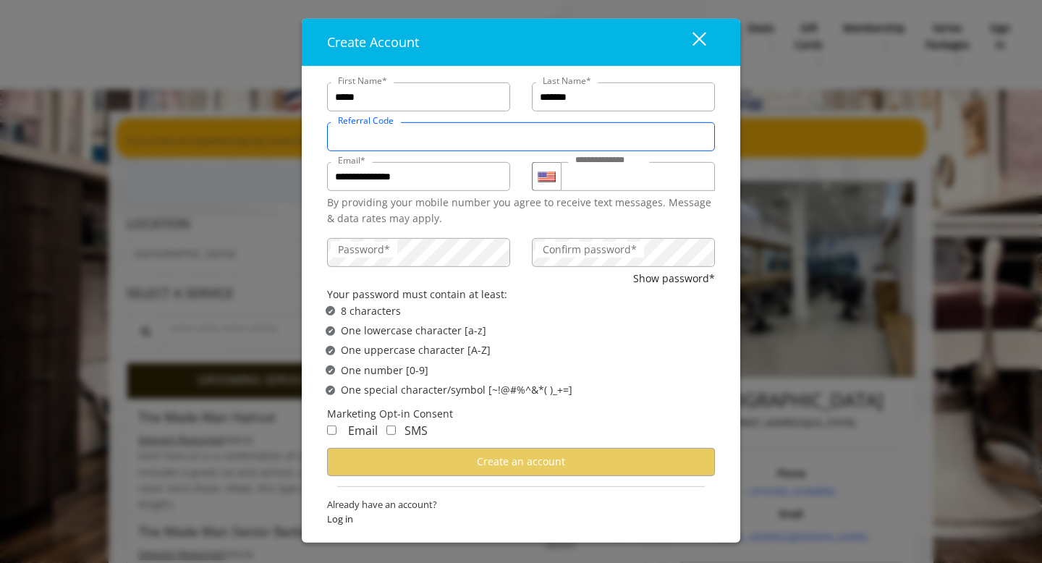
click at [426, 138] on input "Referral Code" at bounding box center [521, 136] width 388 height 29
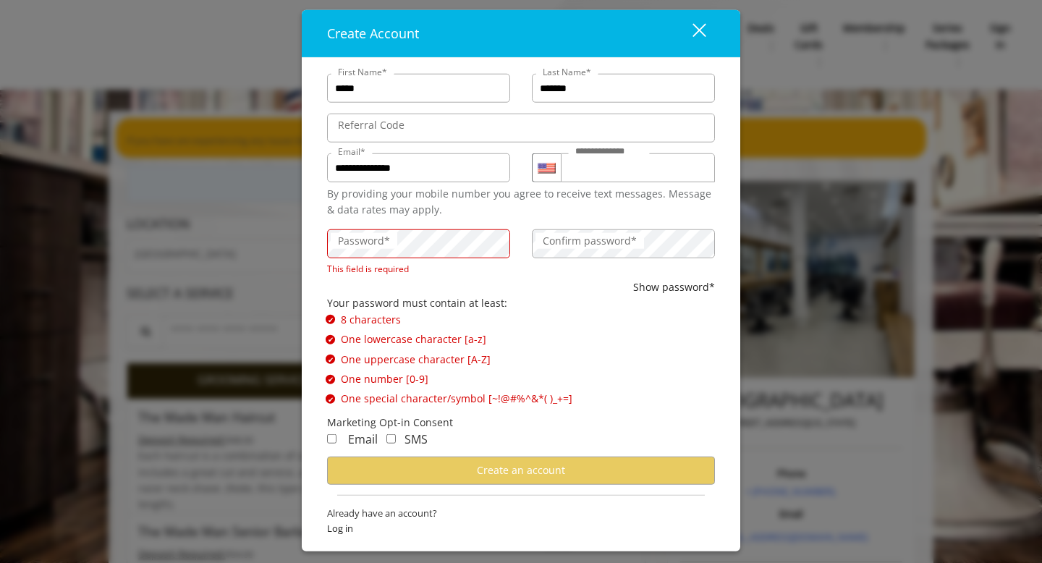
click at [702, 38] on div "close" at bounding box center [690, 33] width 29 height 22
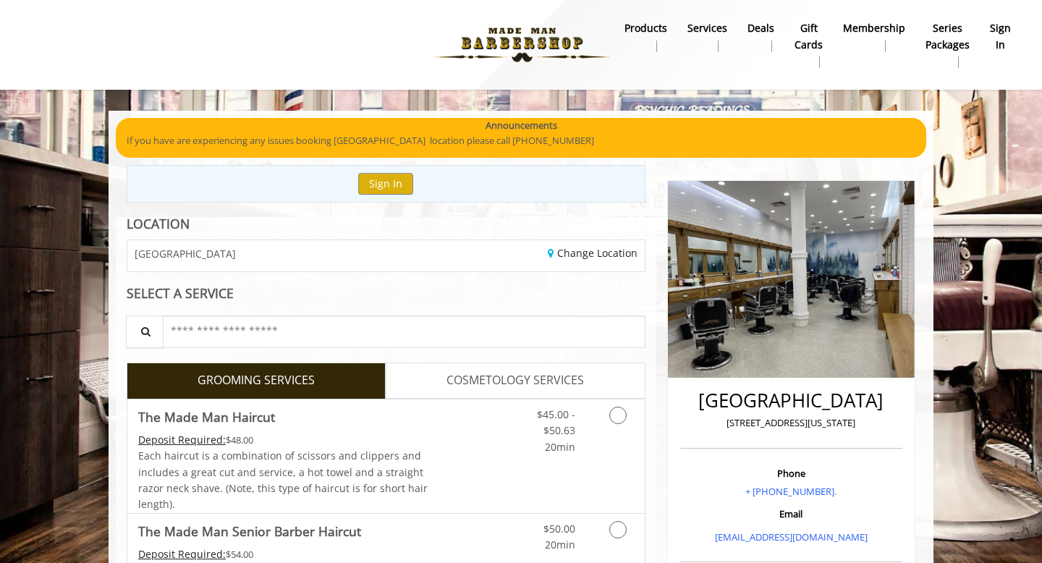
click at [991, 35] on b "sign in" at bounding box center [1000, 36] width 21 height 33
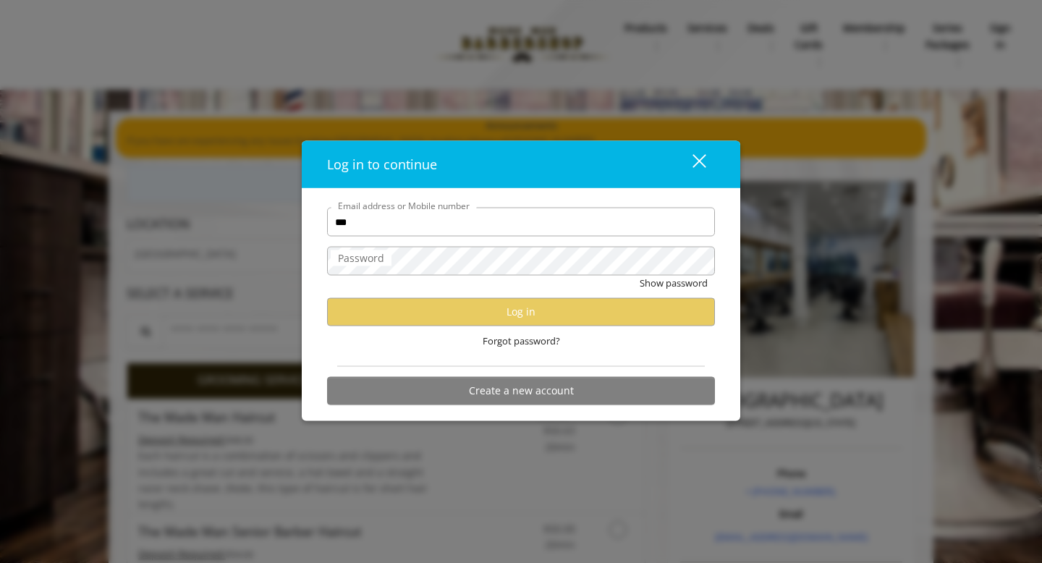
type input "**********"
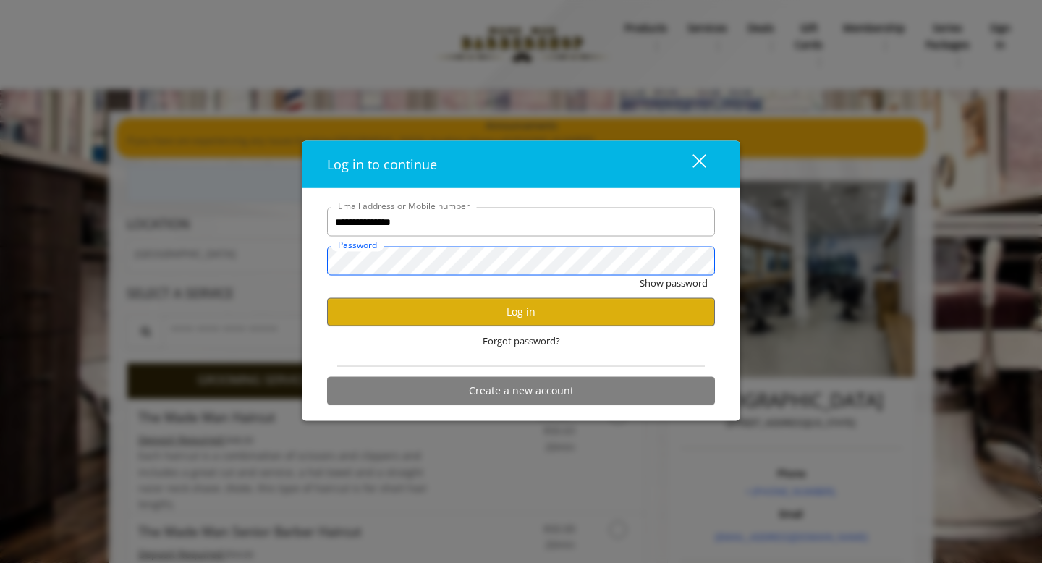
click at [640, 276] on button "Show password" at bounding box center [674, 283] width 68 height 15
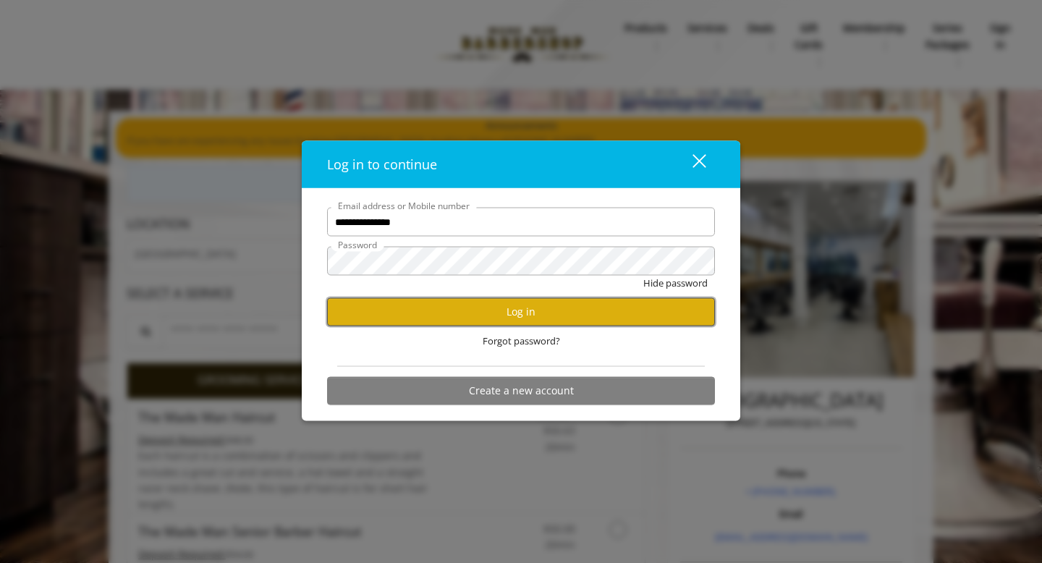
click at [483, 302] on button "Log in" at bounding box center [521, 311] width 388 height 28
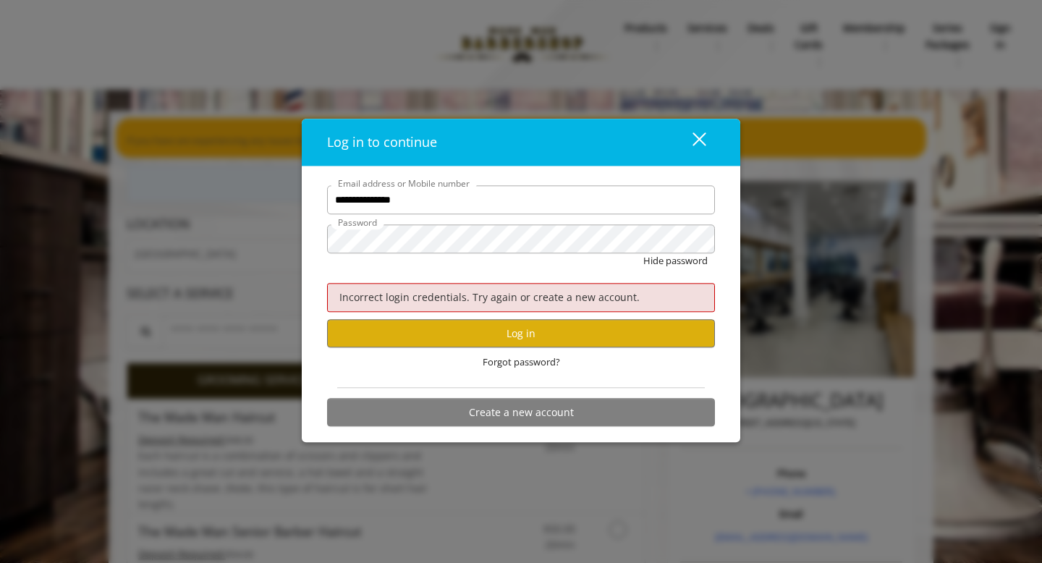
click at [406, 349] on div "Forgot password?" at bounding box center [521, 363] width 388 height 30
click at [406, 337] on button "Log in" at bounding box center [521, 334] width 388 height 28
click at [420, 409] on button "Create a new account" at bounding box center [521, 412] width 388 height 28
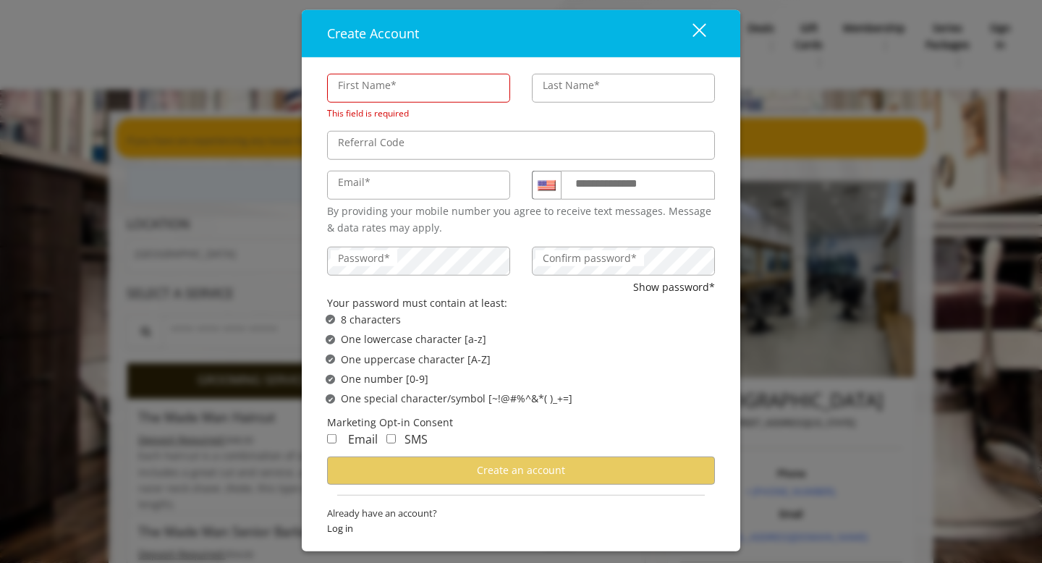
click at [351, 530] on div "Already have an account? Log in" at bounding box center [521, 525] width 388 height 38
click at [351, 523] on span "Log in" at bounding box center [521, 527] width 388 height 15
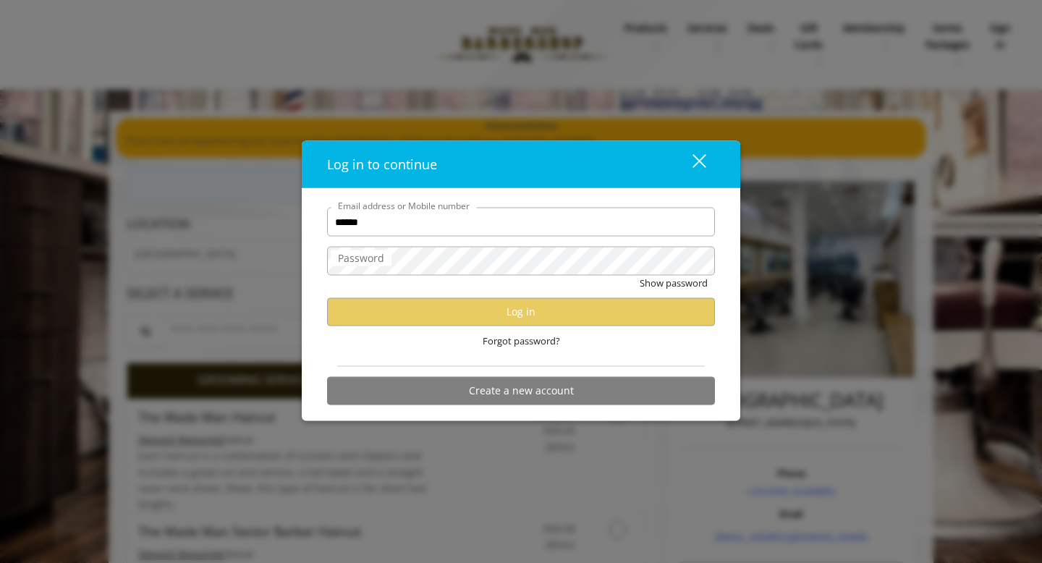
type input "**********"
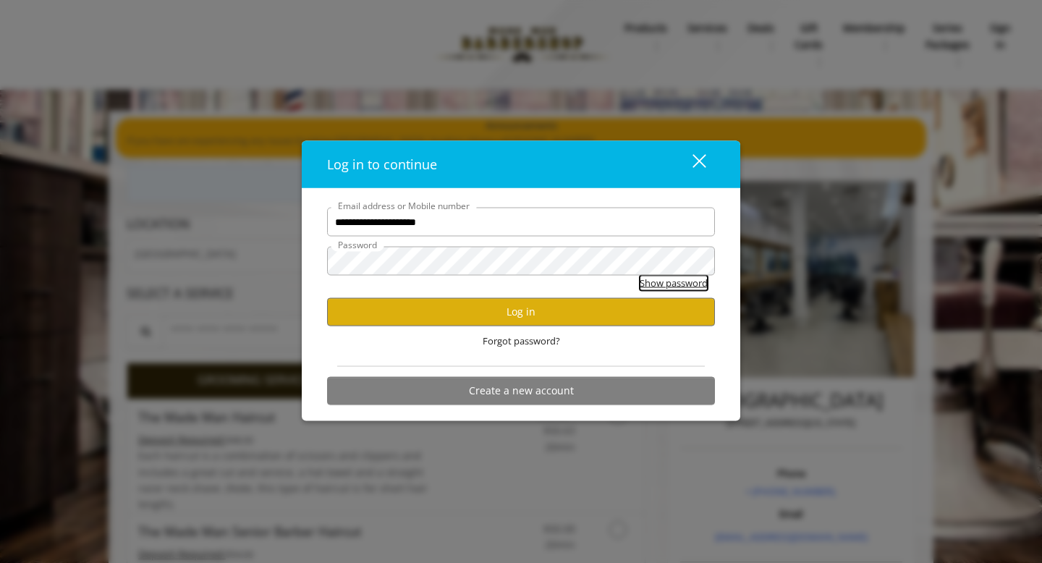
click at [672, 282] on button "Show password" at bounding box center [674, 283] width 68 height 15
click at [616, 309] on button "Log in" at bounding box center [521, 311] width 388 height 28
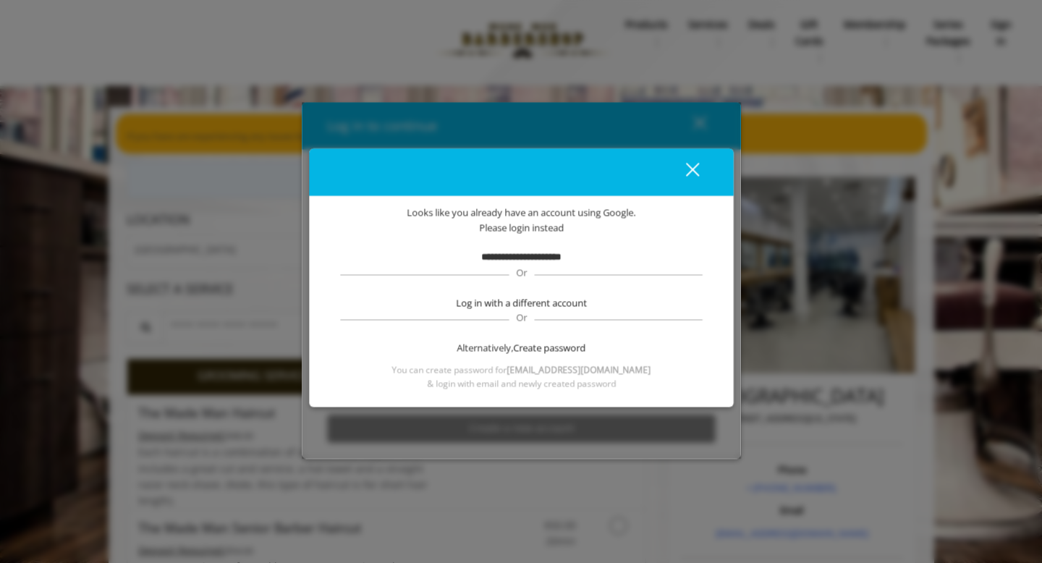
scroll to position [4, 0]
click at [519, 347] on span "Create password" at bounding box center [549, 348] width 72 height 15
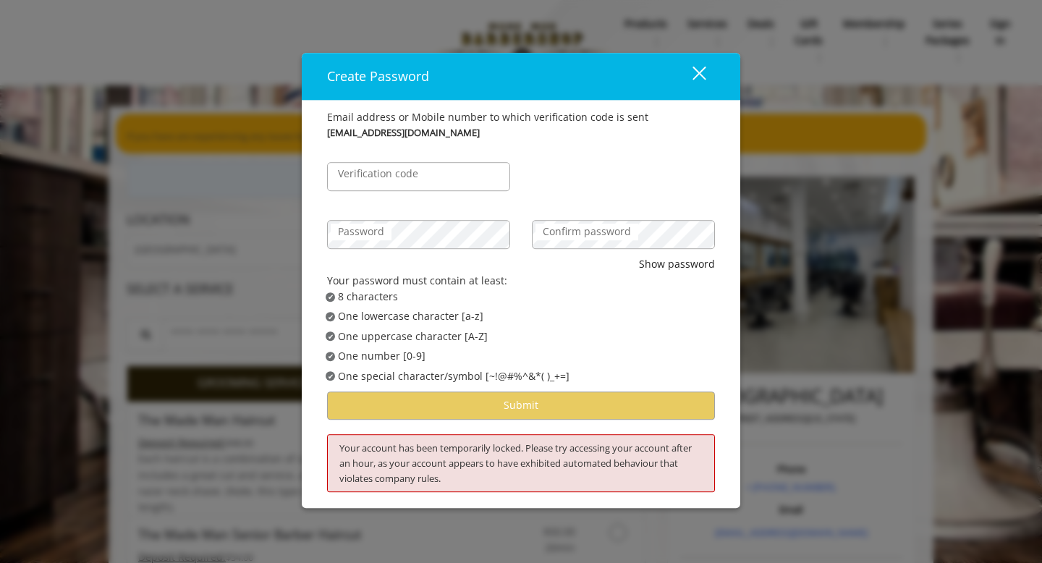
click at [410, 179] on label "Verification code" at bounding box center [378, 174] width 95 height 16
click at [410, 179] on input "Verification code" at bounding box center [418, 176] width 183 height 29
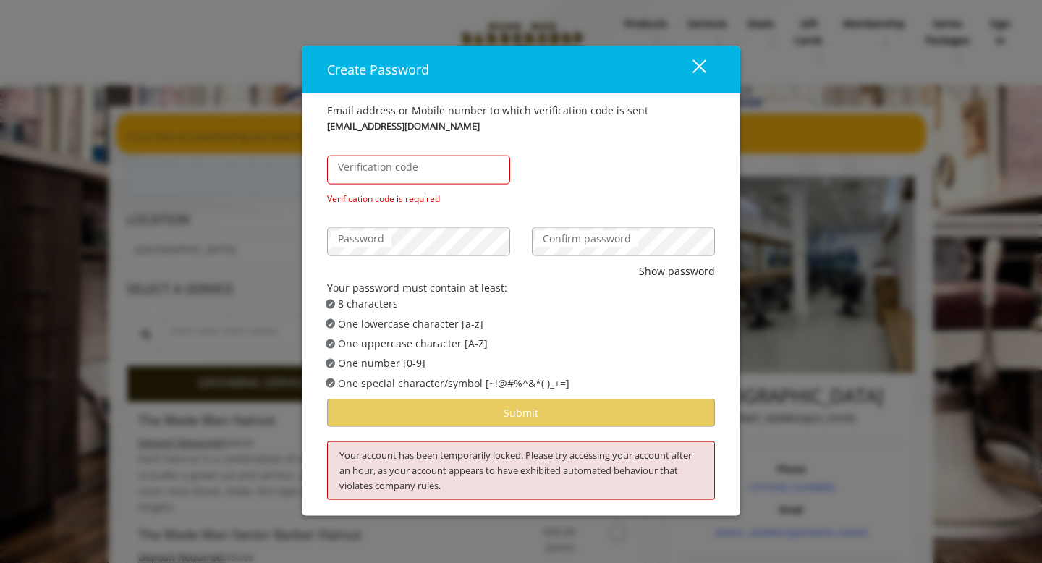
click at [696, 62] on div "close" at bounding box center [690, 70] width 29 height 22
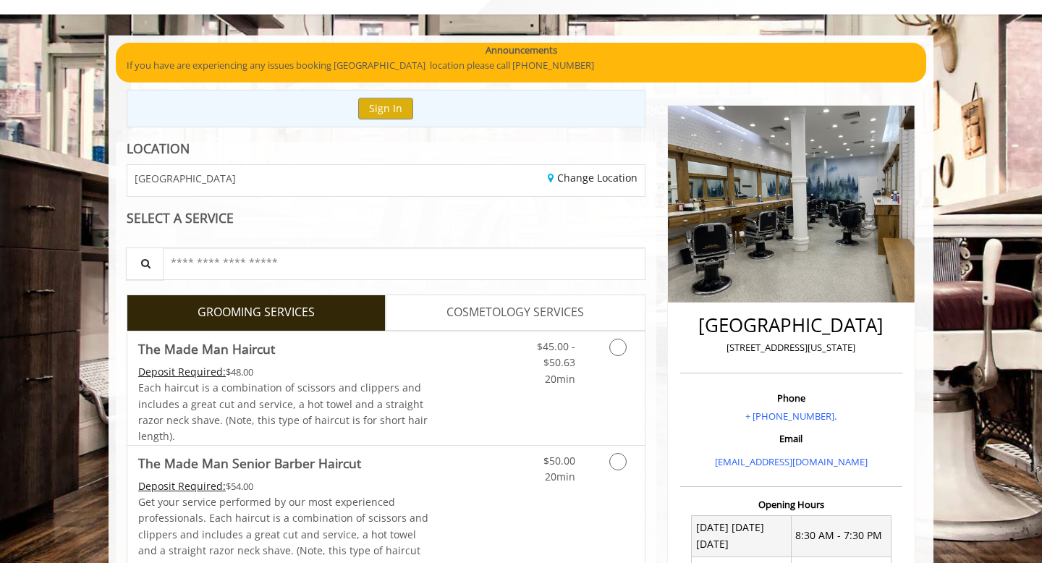
scroll to position [0, 0]
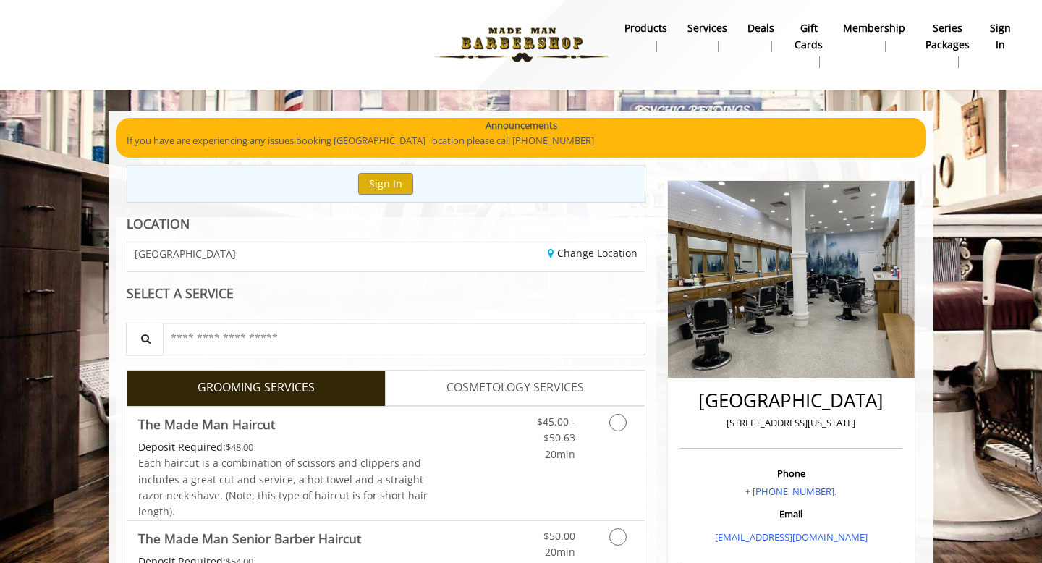
click at [1000, 27] on b "sign in" at bounding box center [1000, 36] width 21 height 33
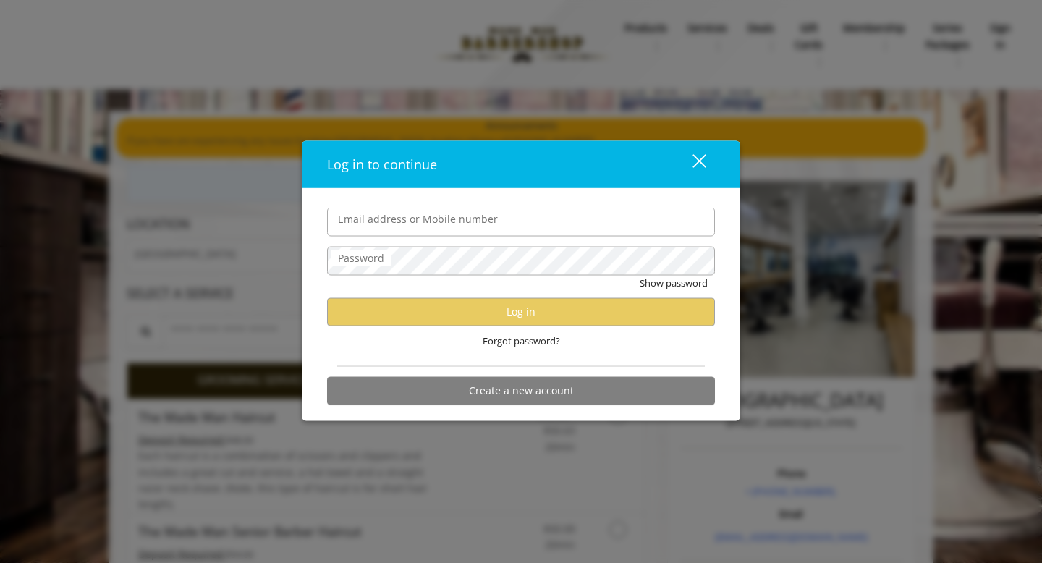
click at [509, 232] on input "Email address or Mobile number" at bounding box center [521, 222] width 388 height 29
type input "***"
click at [693, 151] on button "close" at bounding box center [690, 164] width 49 height 30
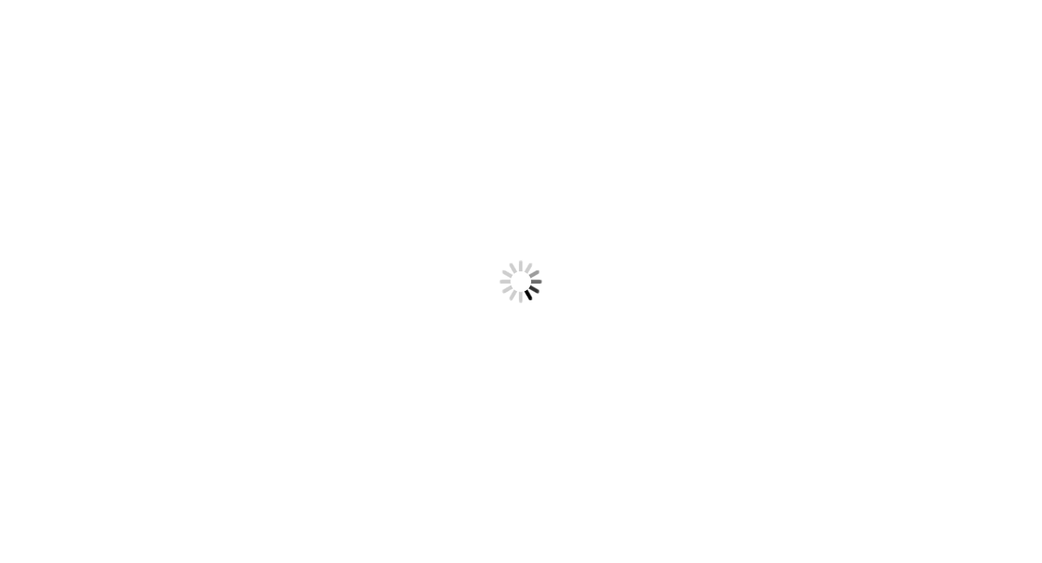
click at [381, 181] on div at bounding box center [521, 281] width 1042 height 563
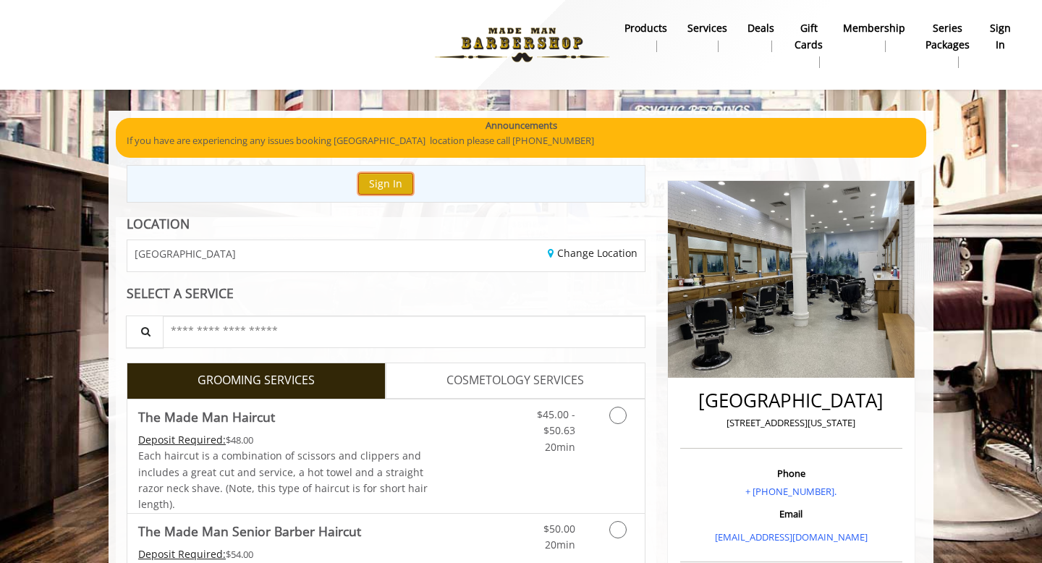
click at [381, 179] on button "Sign In" at bounding box center [385, 183] width 55 height 21
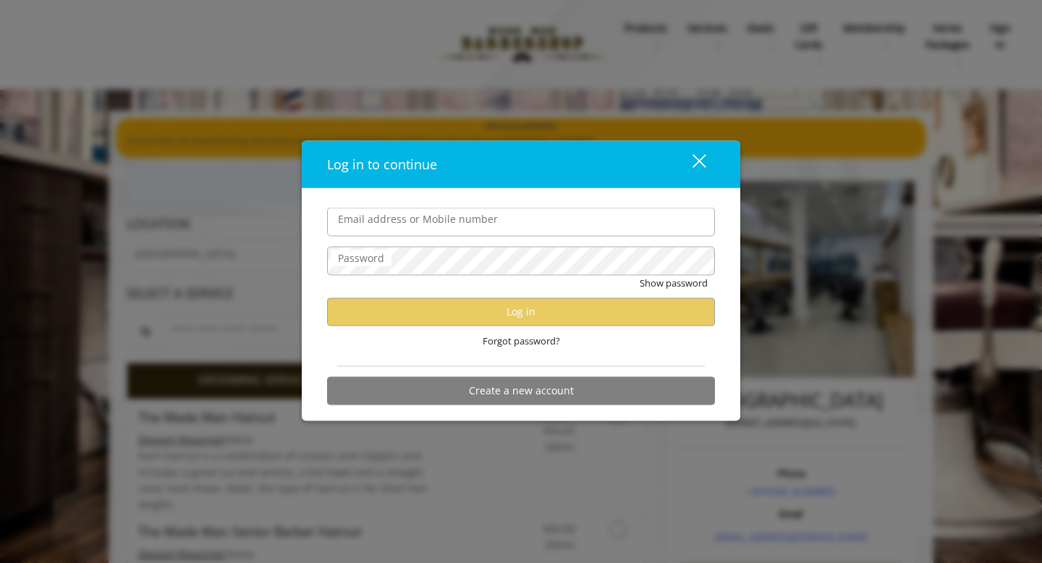
click at [390, 229] on input "Email address or Mobile number" at bounding box center [521, 222] width 388 height 29
click at [447, 389] on button "Create a new account" at bounding box center [521, 390] width 388 height 28
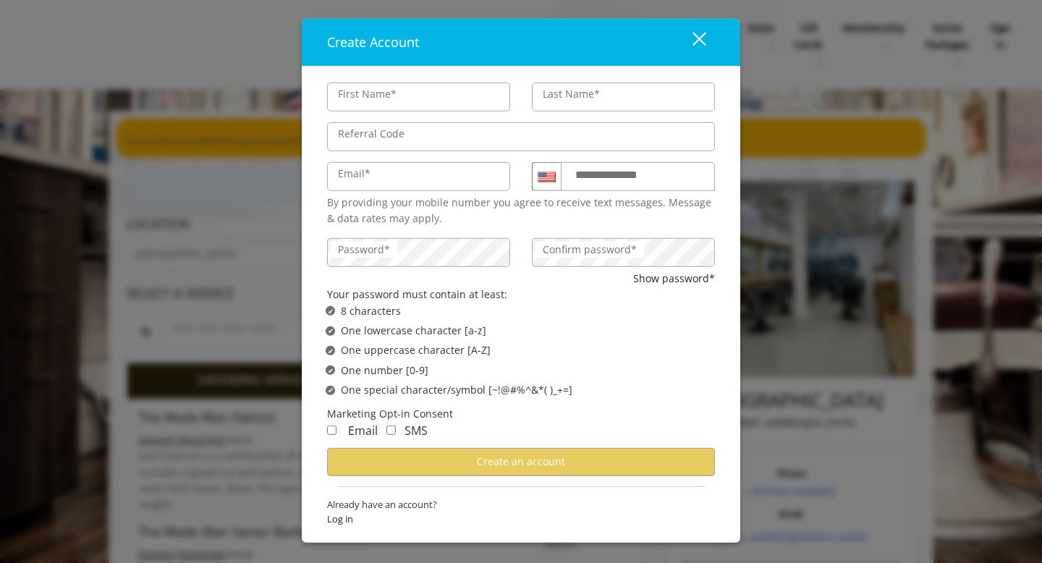
click at [449, 93] on input "First Name*" at bounding box center [418, 97] width 183 height 29
type input "*****"
type input "*******"
type input "**********"
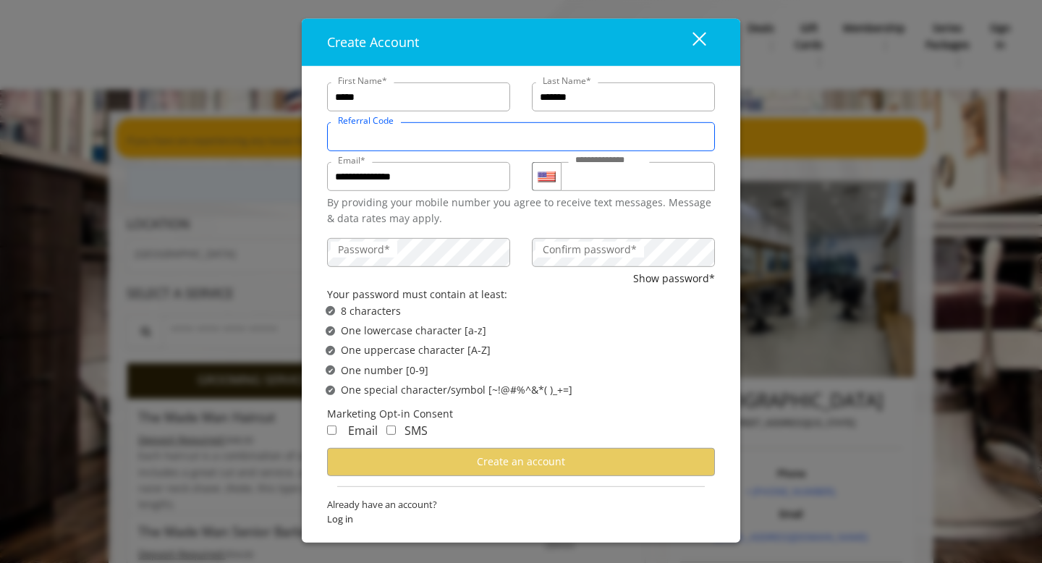
click at [444, 137] on input "Referral Code" at bounding box center [521, 136] width 388 height 29
click at [557, 254] on label "Confirm password*" at bounding box center [590, 250] width 109 height 16
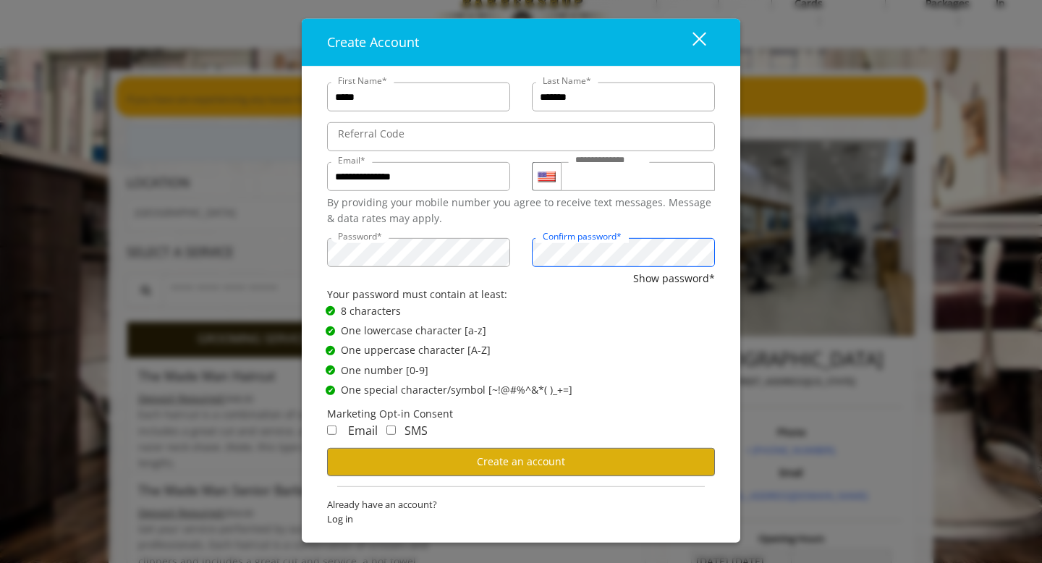
scroll to position [71, 0]
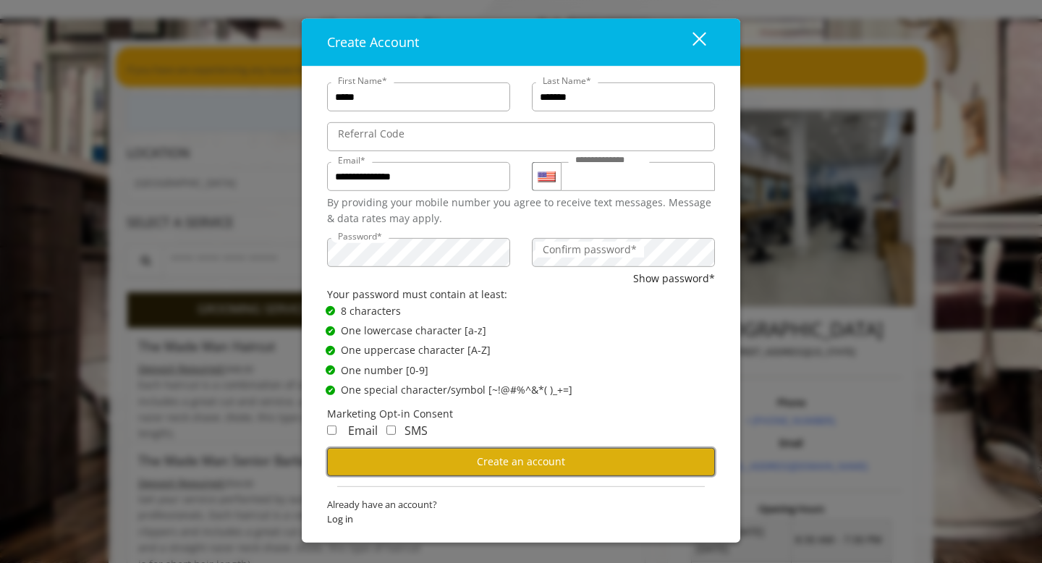
click at [534, 456] on span "Create an account" at bounding box center [521, 461] width 88 height 14
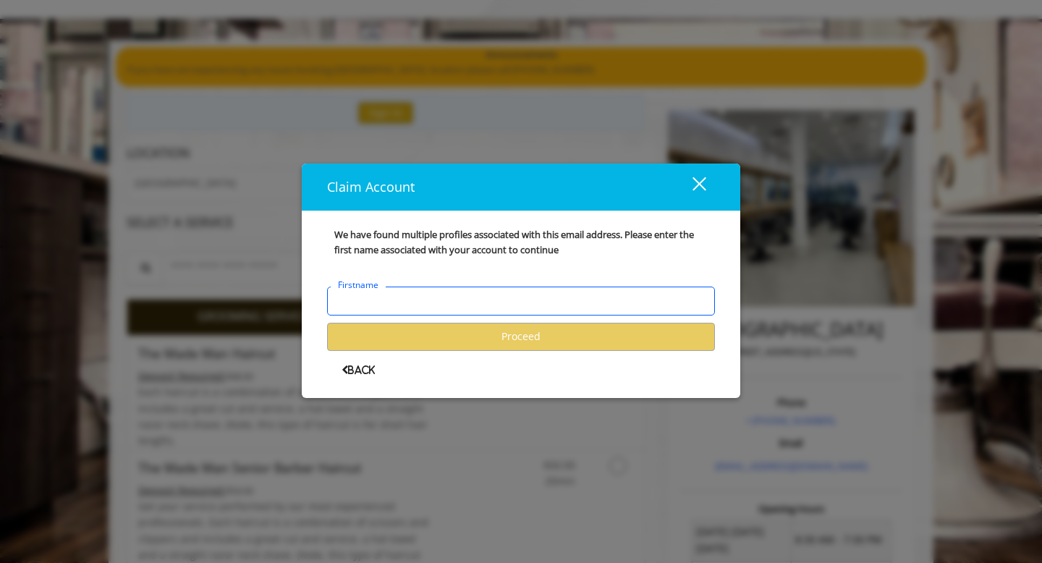
click at [449, 291] on input "Firstname" at bounding box center [521, 301] width 388 height 29
type input "*****"
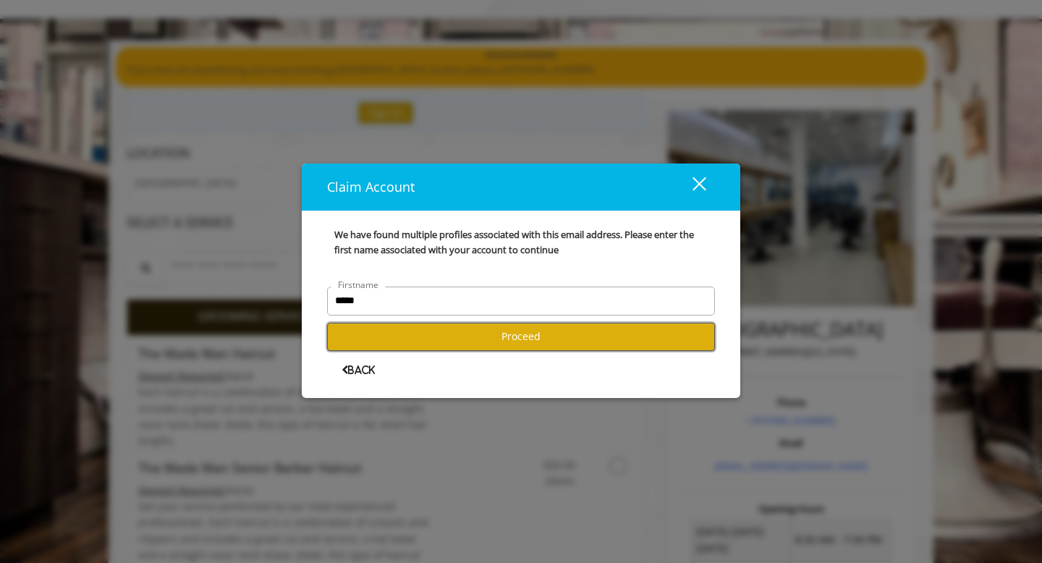
click at [437, 342] on button "Proceed" at bounding box center [521, 337] width 388 height 28
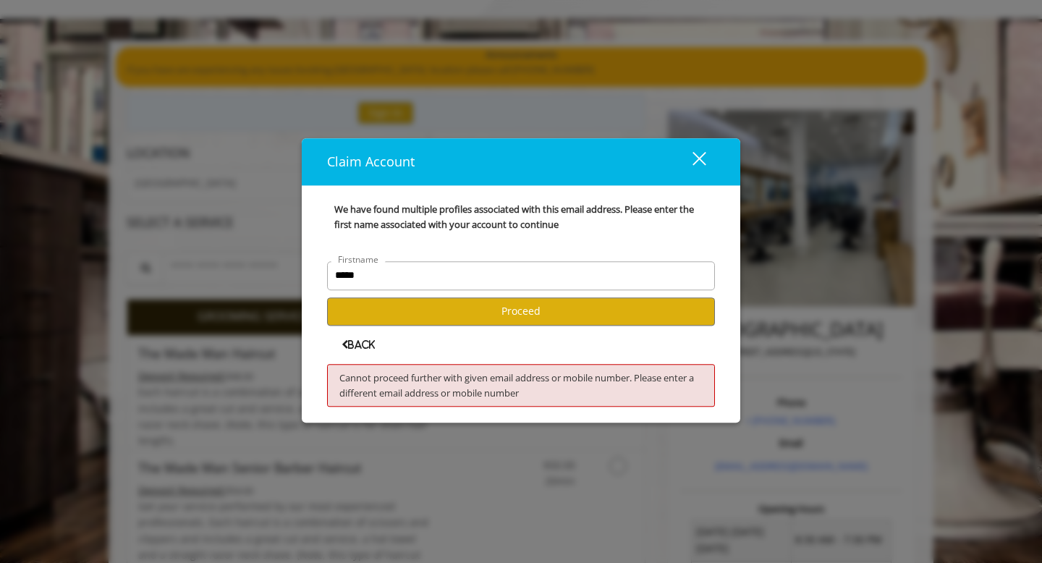
click at [365, 350] on user-forgot-password "We have found multiple profiles associated with this email address. Please ente…" at bounding box center [521, 304] width 388 height 205
click at [365, 347] on span "Back" at bounding box center [358, 344] width 33 height 9
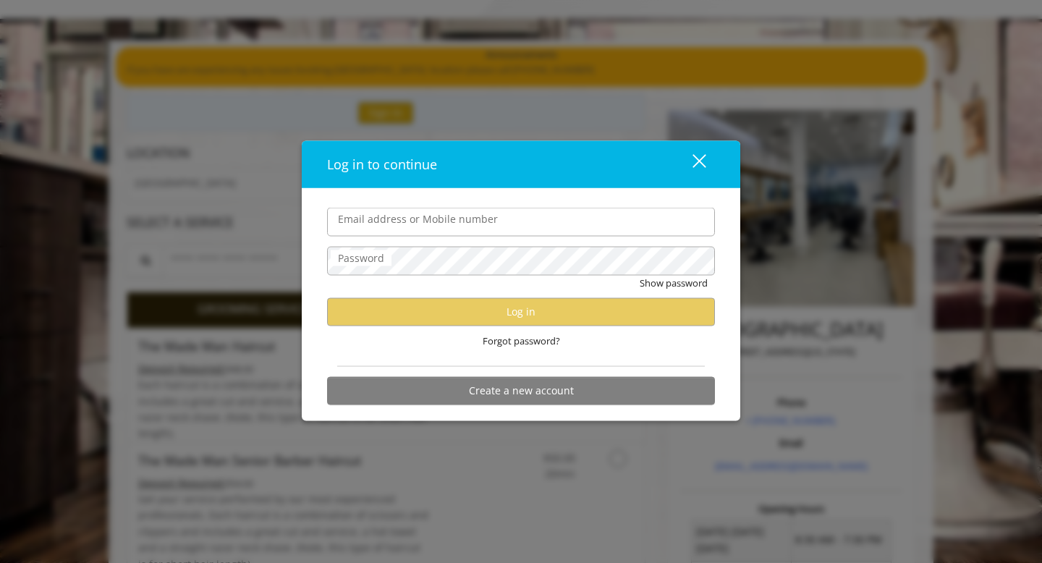
click at [701, 162] on div "close dialog" at bounding box center [700, 161] width 14 height 14
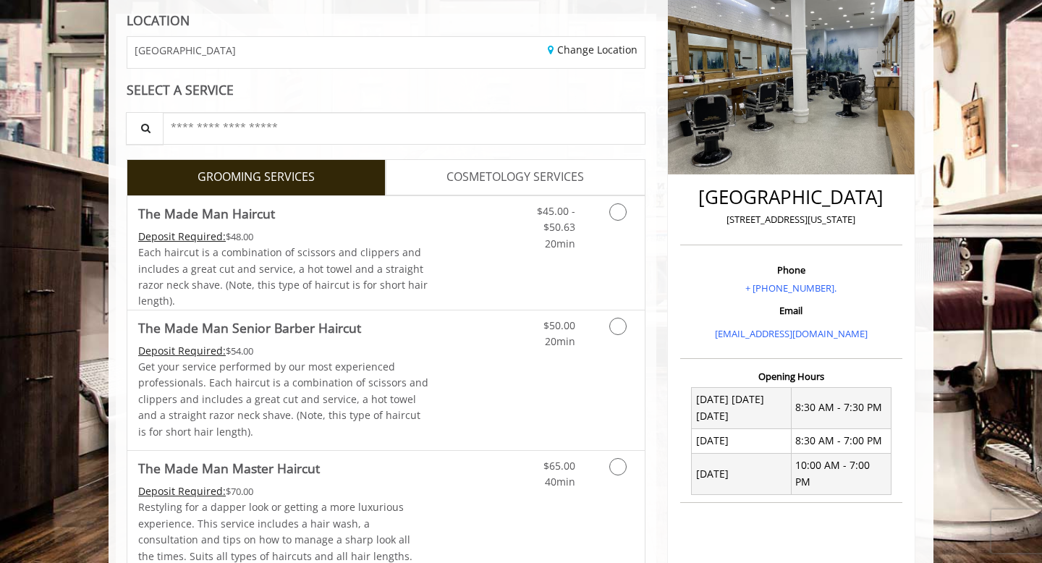
scroll to position [207, 0]
